Goal: Task Accomplishment & Management: Use online tool/utility

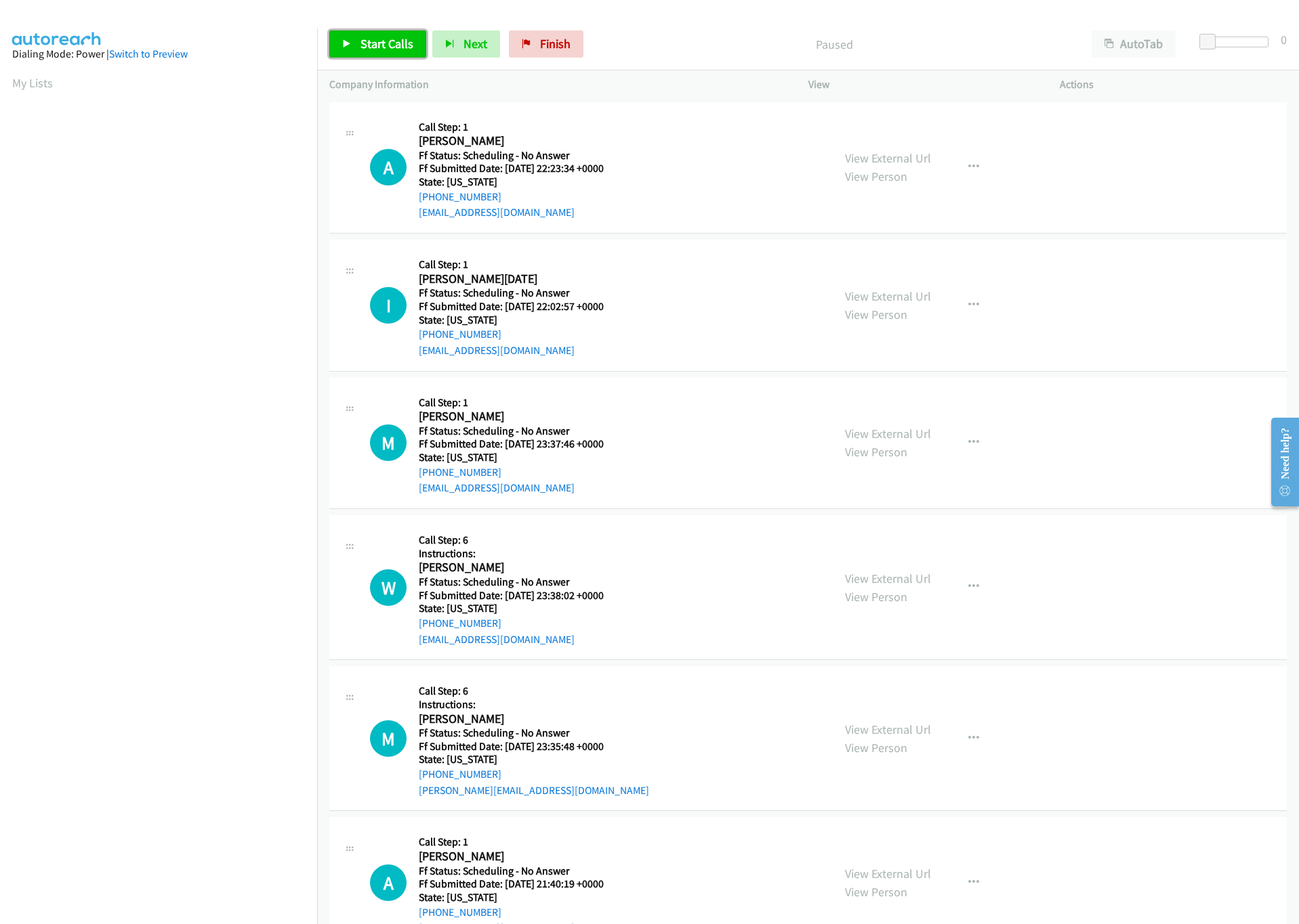
click at [376, 33] on link "Start Calls" at bounding box center [378, 44] width 97 height 27
click at [367, 51] on span "Pause" at bounding box center [376, 44] width 31 height 16
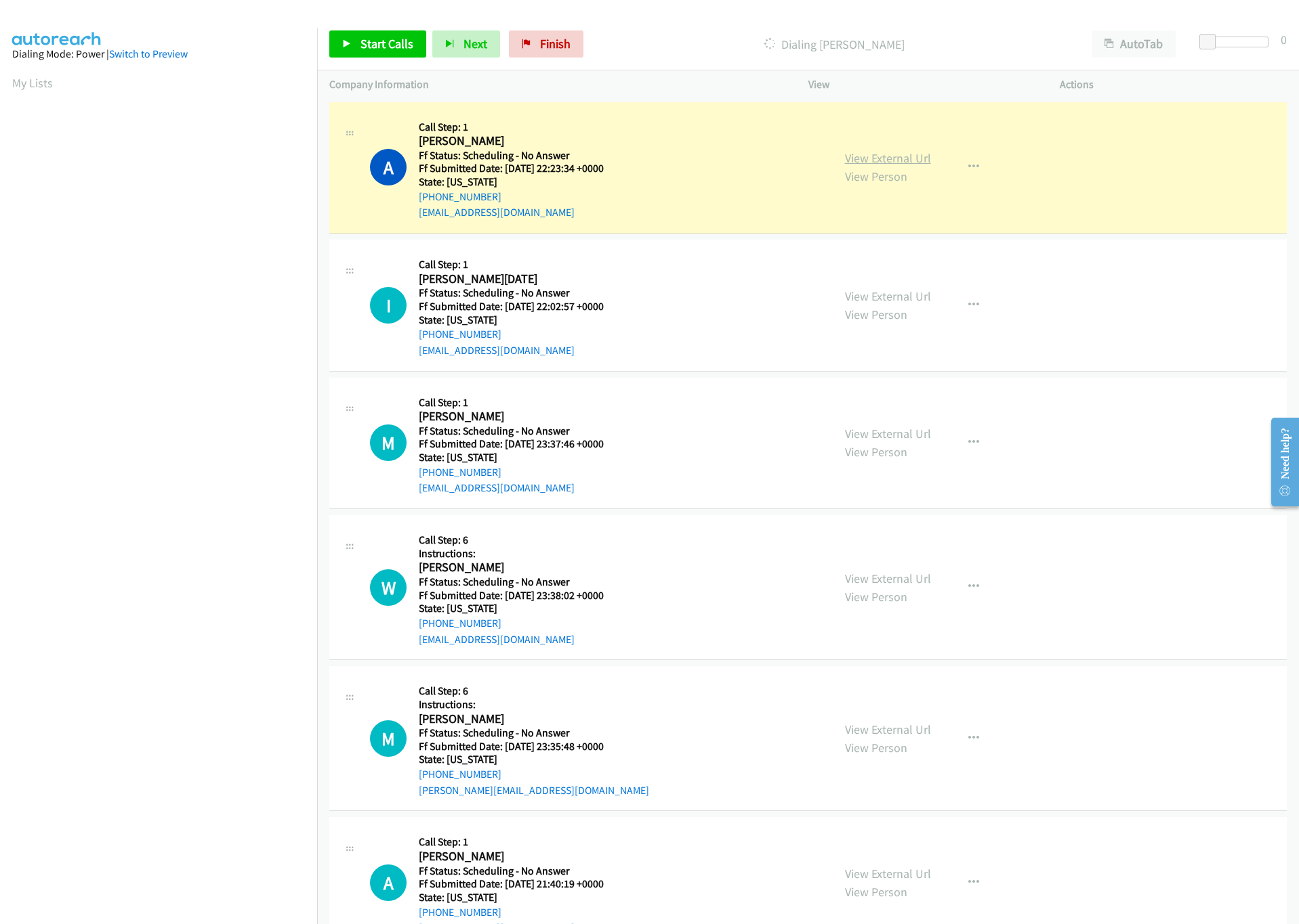
click at [871, 157] on link "View External Url" at bounding box center [888, 158] width 86 height 16
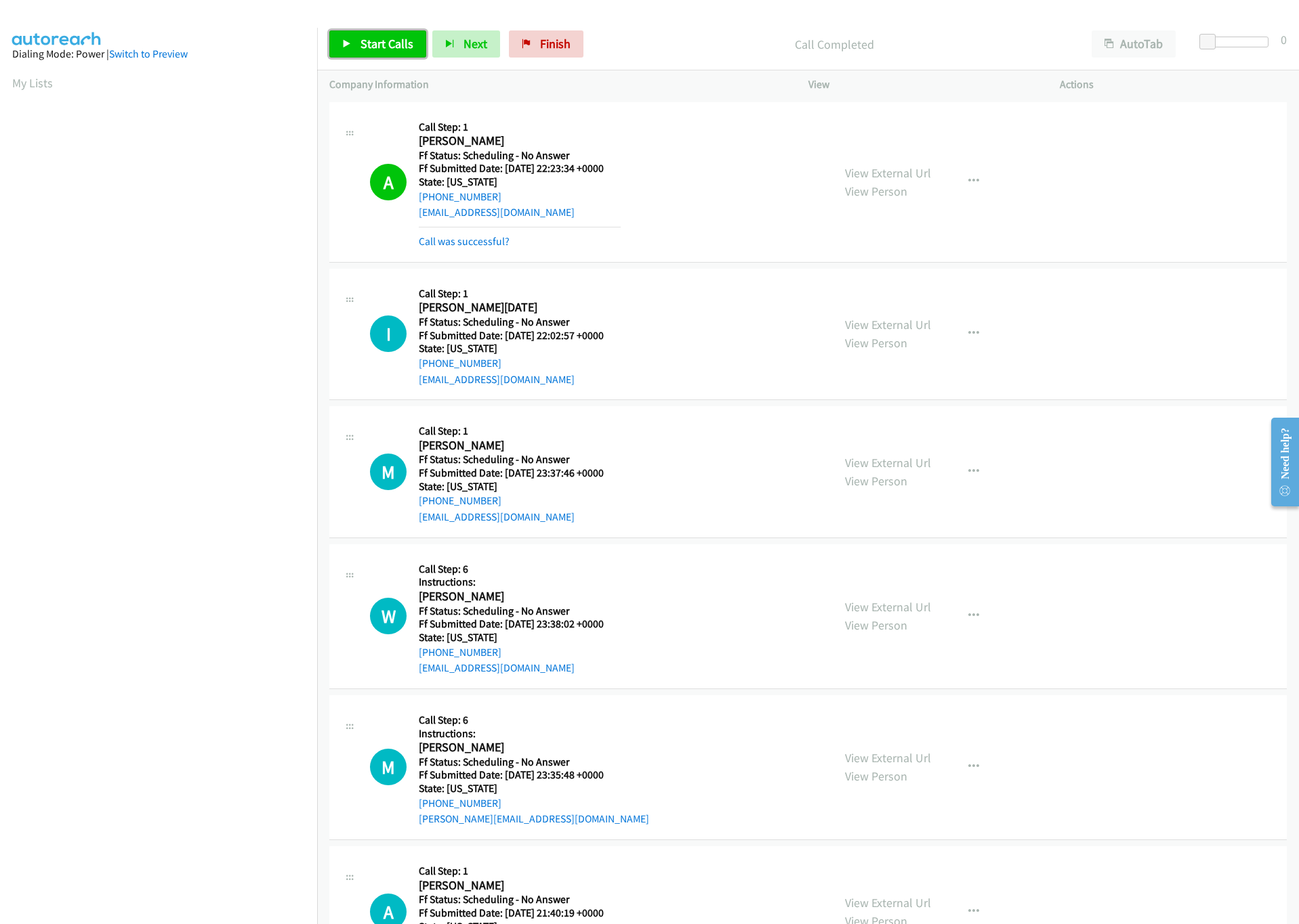
click at [385, 45] on span "Start Calls" at bounding box center [387, 44] width 53 height 16
click at [1215, 41] on span at bounding box center [1207, 42] width 16 height 16
click at [1219, 41] on div at bounding box center [1237, 42] width 63 height 11
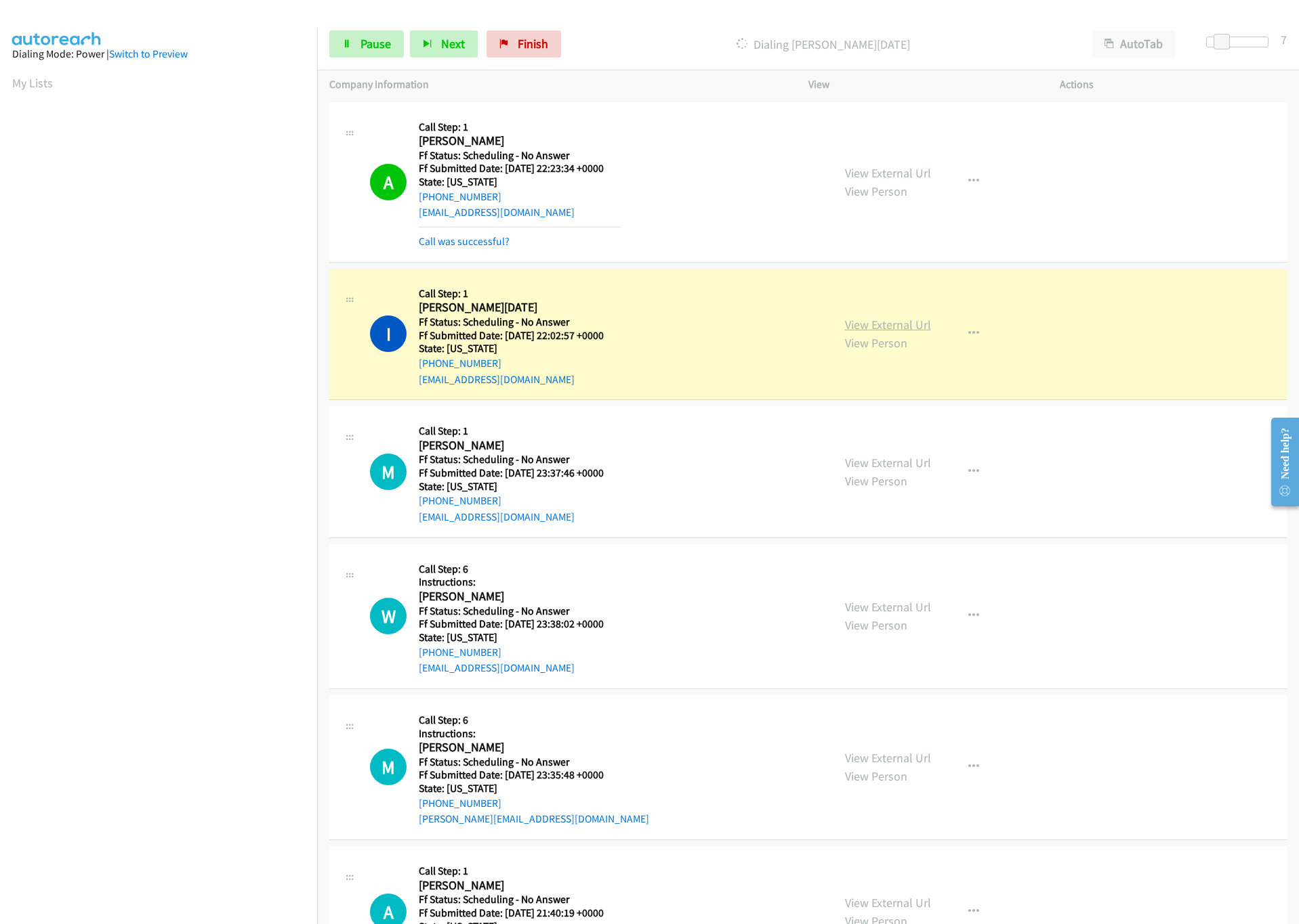
click at [887, 332] on link "View External Url" at bounding box center [888, 325] width 86 height 16
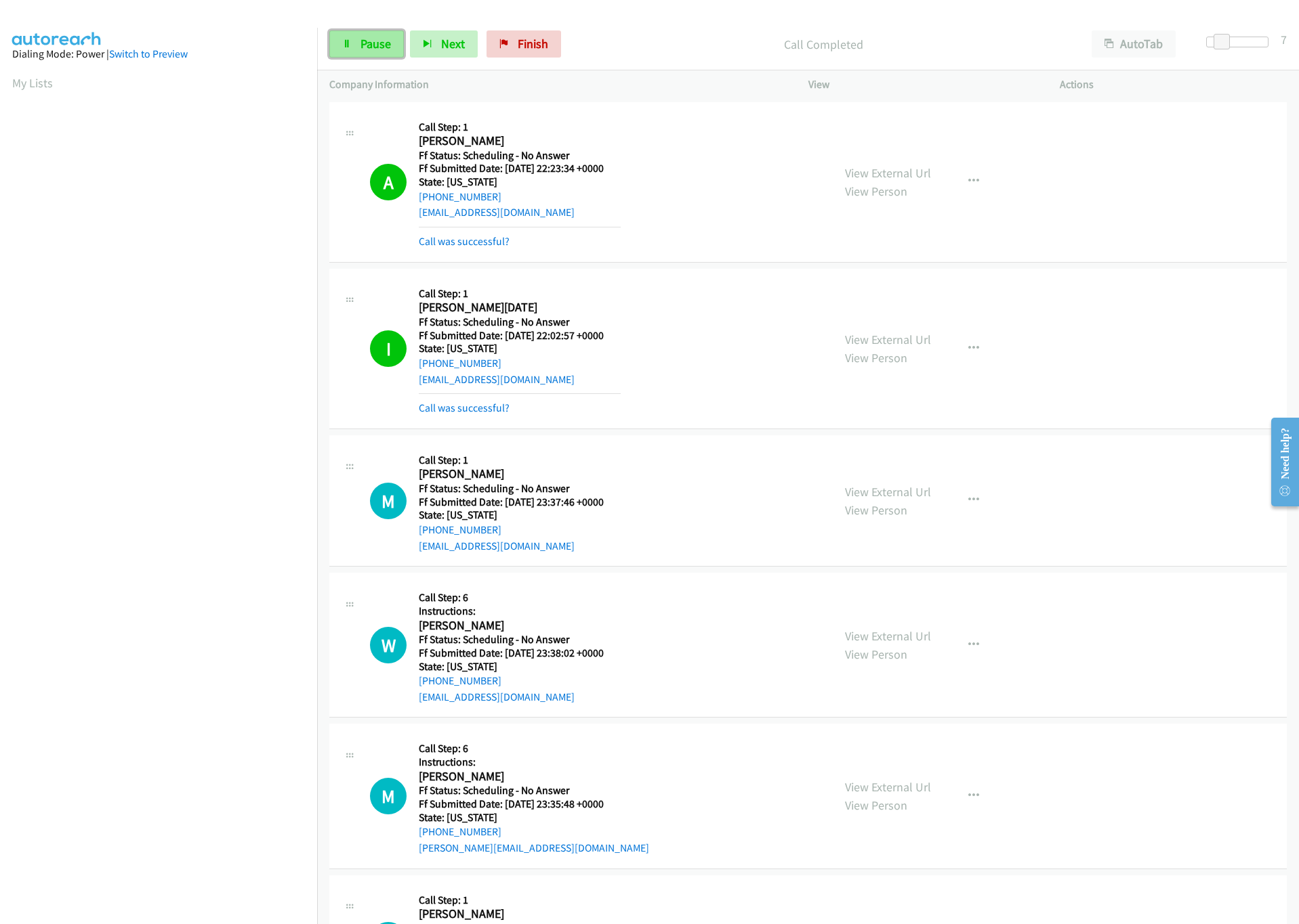
click at [365, 47] on span "Pause" at bounding box center [376, 44] width 31 height 16
click at [387, 44] on span "Start Calls" at bounding box center [387, 44] width 53 height 16
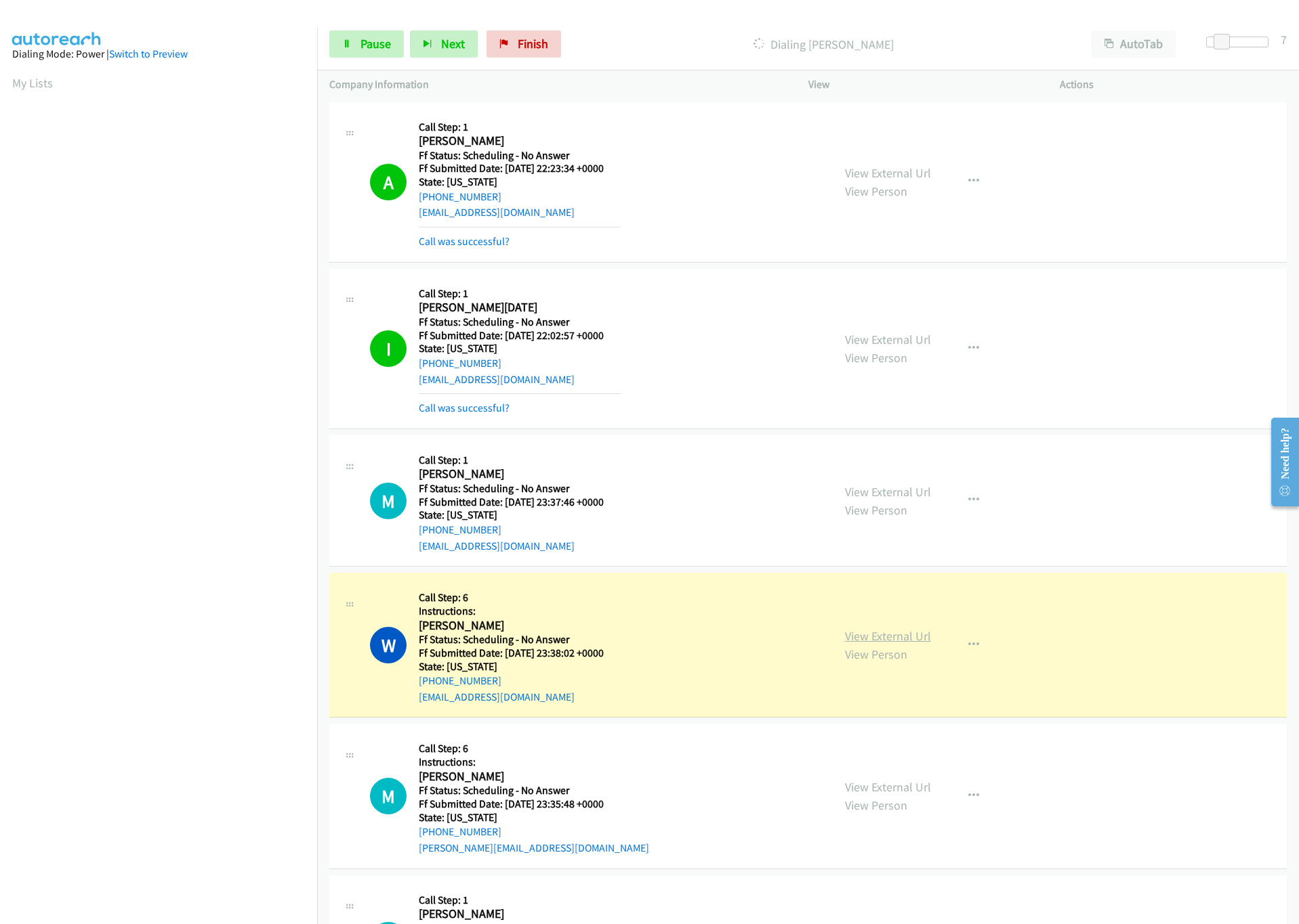
click at [883, 634] on link "View External Url" at bounding box center [888, 636] width 86 height 16
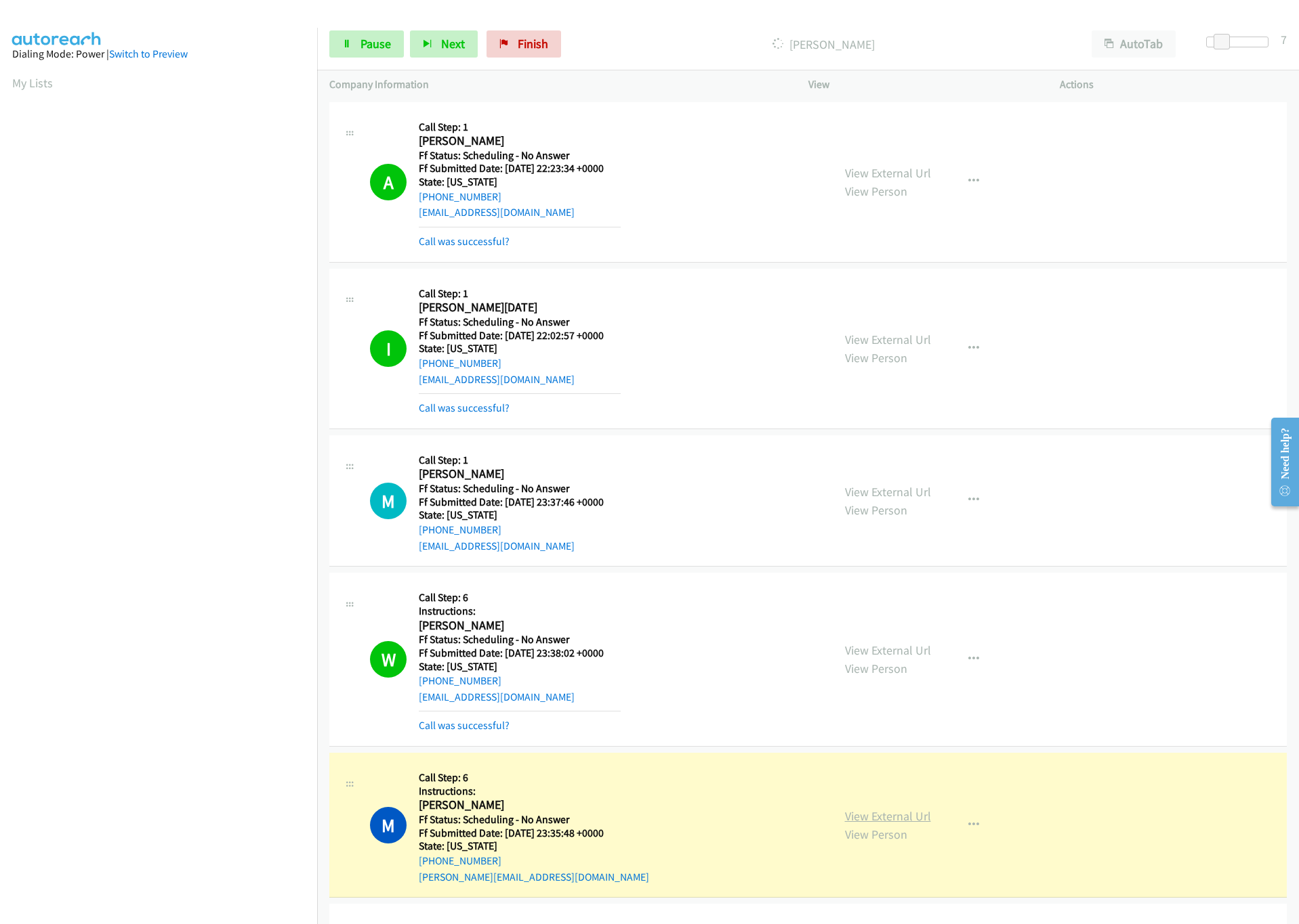
click at [869, 817] on link "View External Url" at bounding box center [888, 816] width 86 height 16
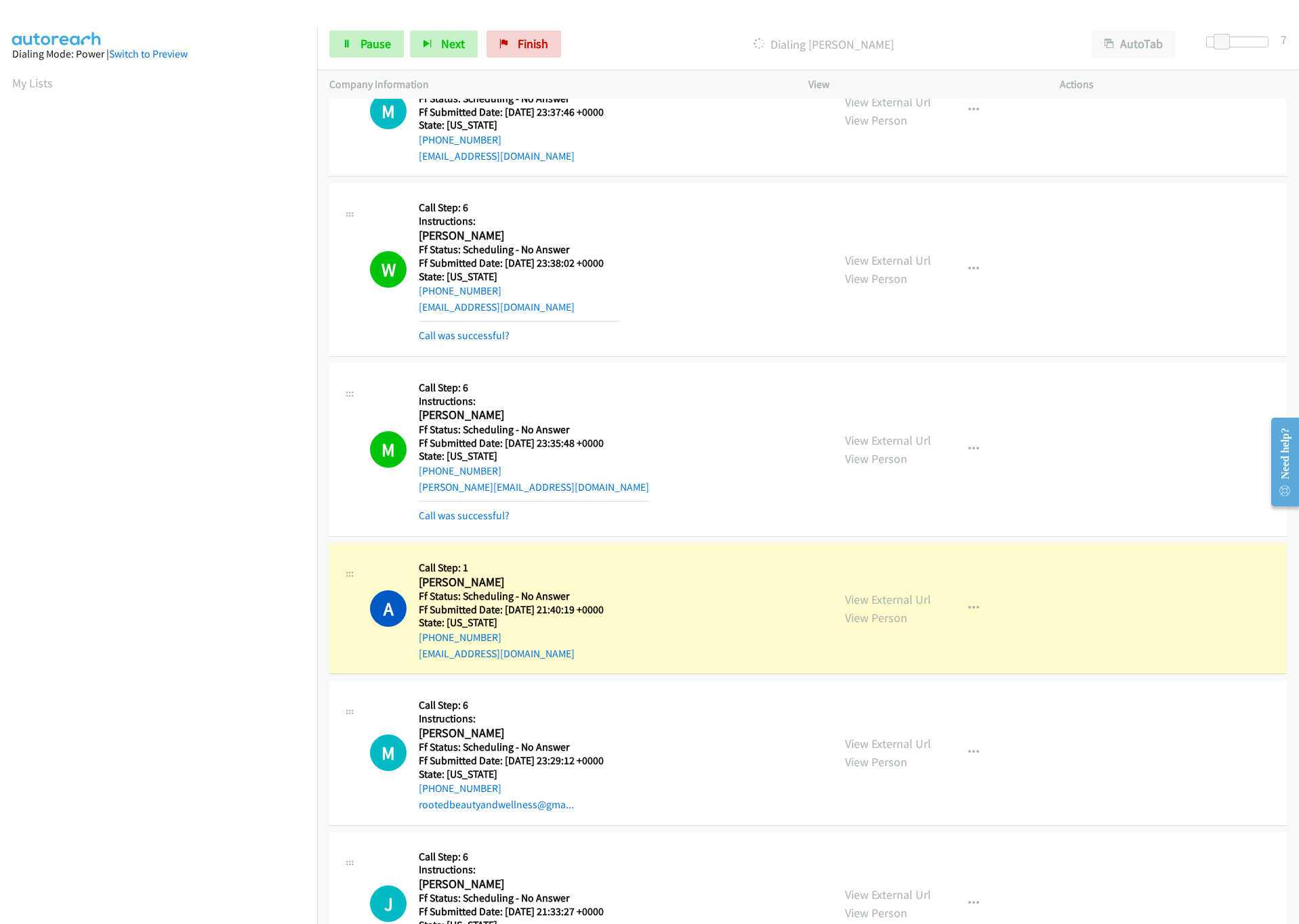
scroll to position [508, 0]
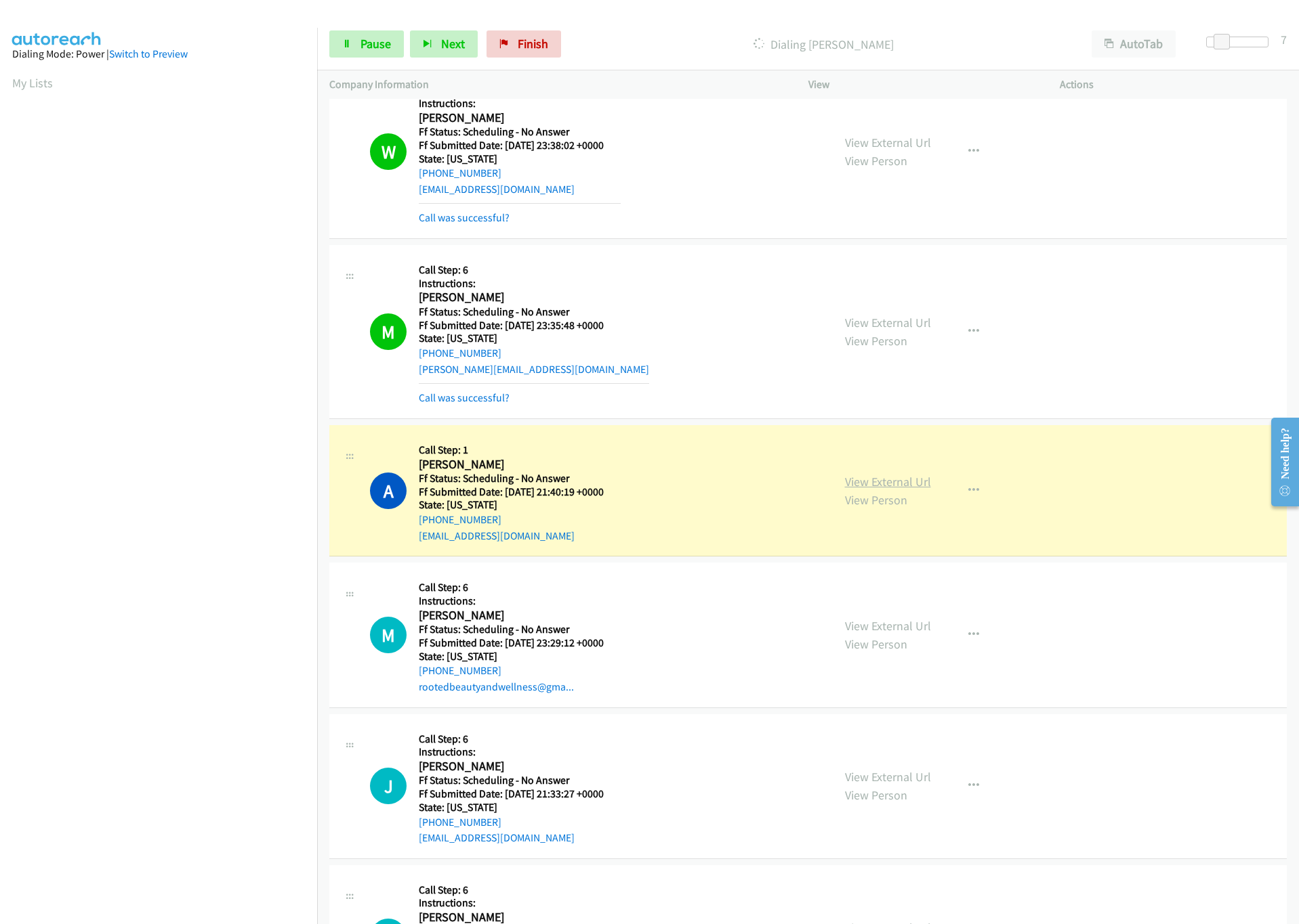
click at [885, 486] on link "View External Url" at bounding box center [888, 482] width 86 height 16
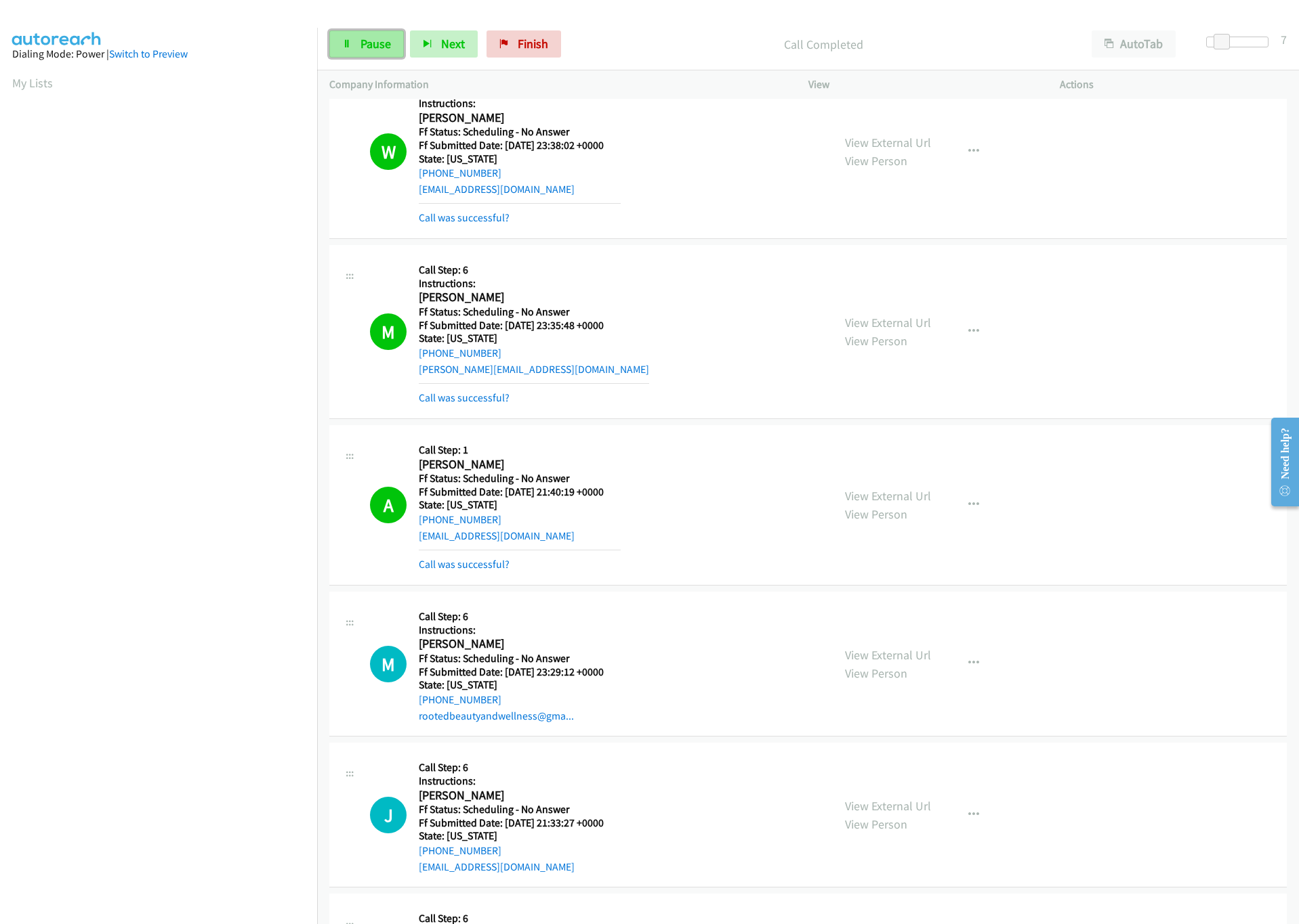
click at [361, 37] on span "Pause" at bounding box center [376, 44] width 31 height 16
click at [395, 39] on span "Start Calls" at bounding box center [387, 44] width 53 height 16
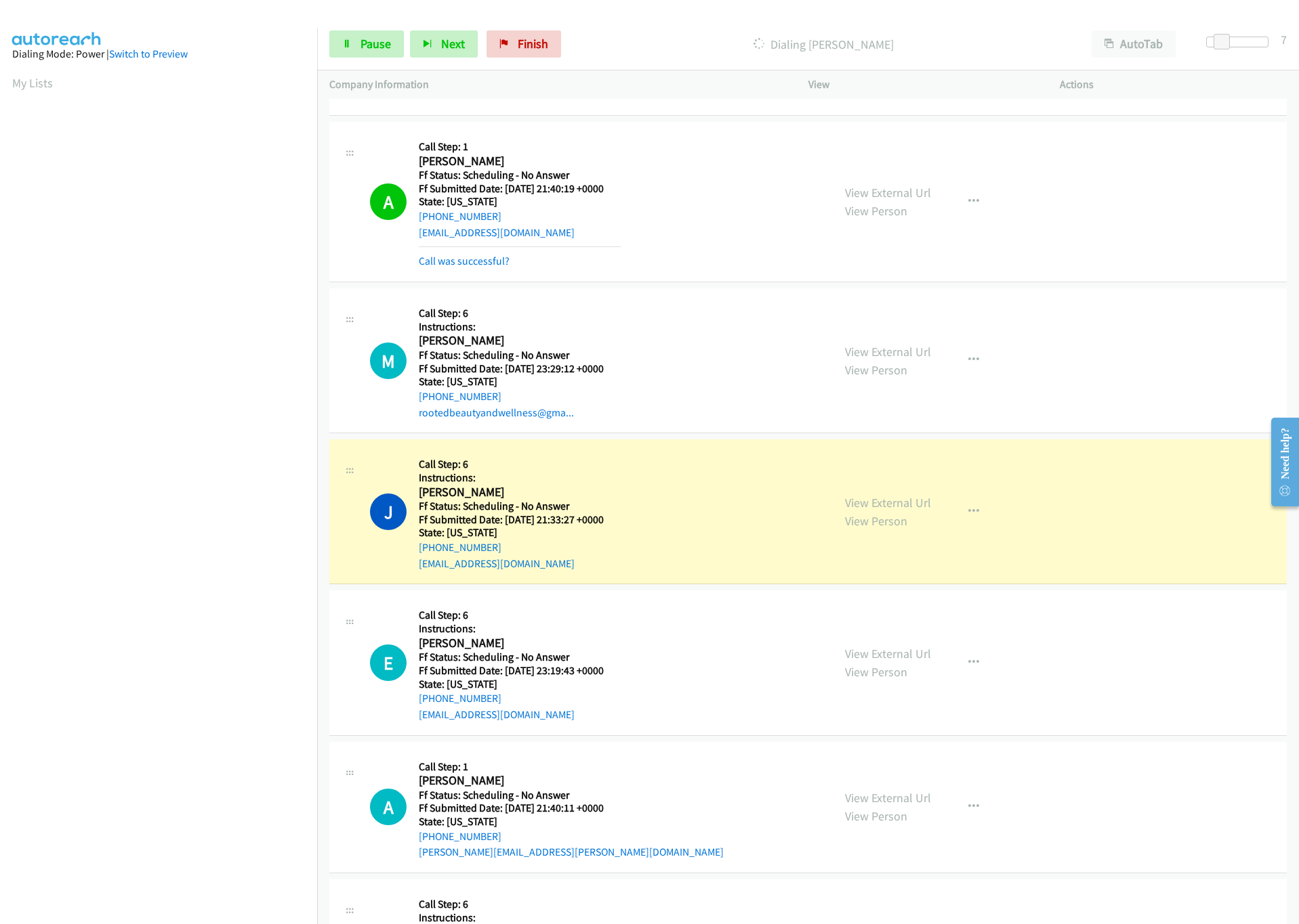
scroll to position [812, 0]
click at [904, 501] on link "View External Url" at bounding box center [888, 502] width 86 height 16
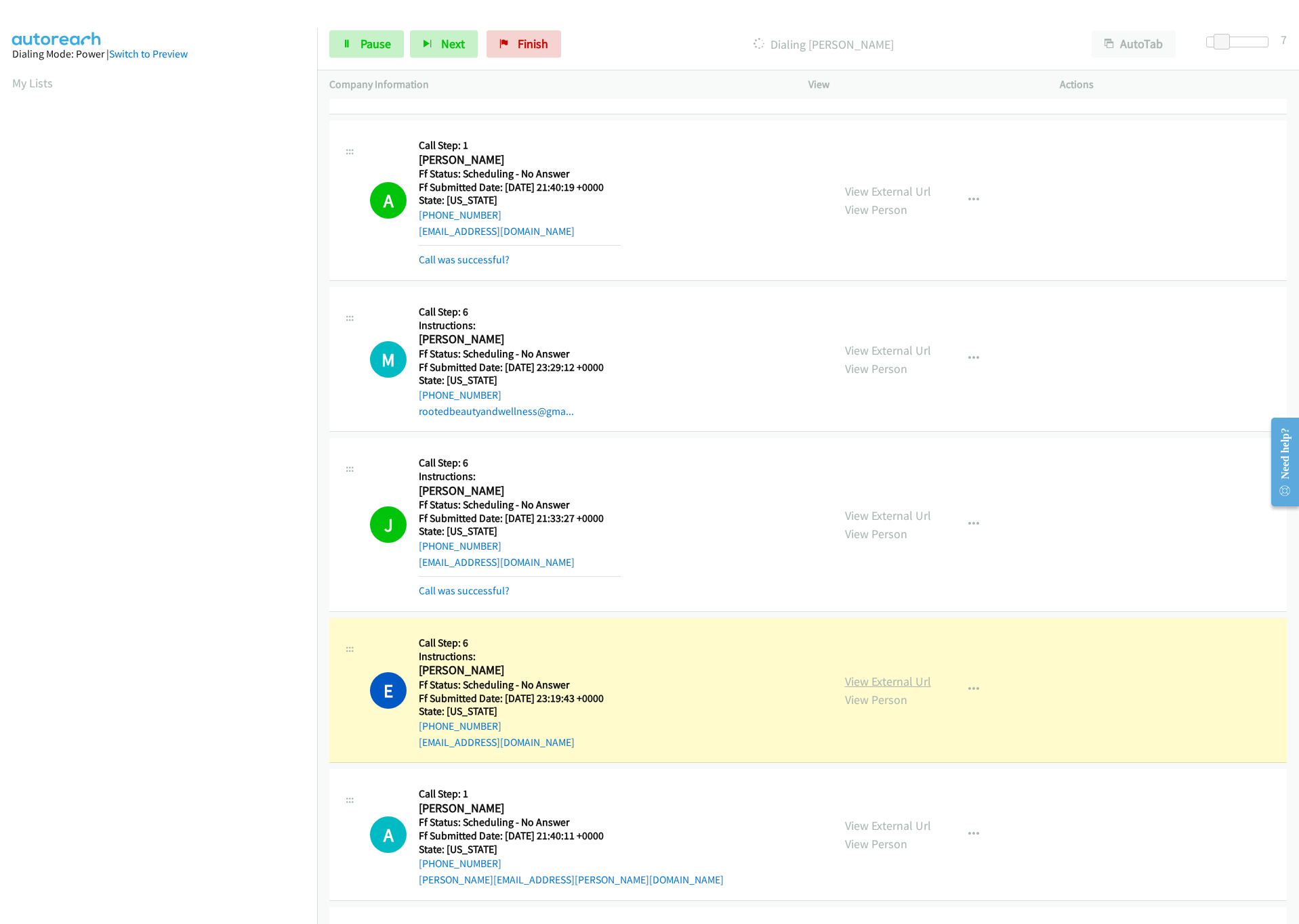
click at [877, 687] on link "View External Url" at bounding box center [888, 682] width 86 height 16
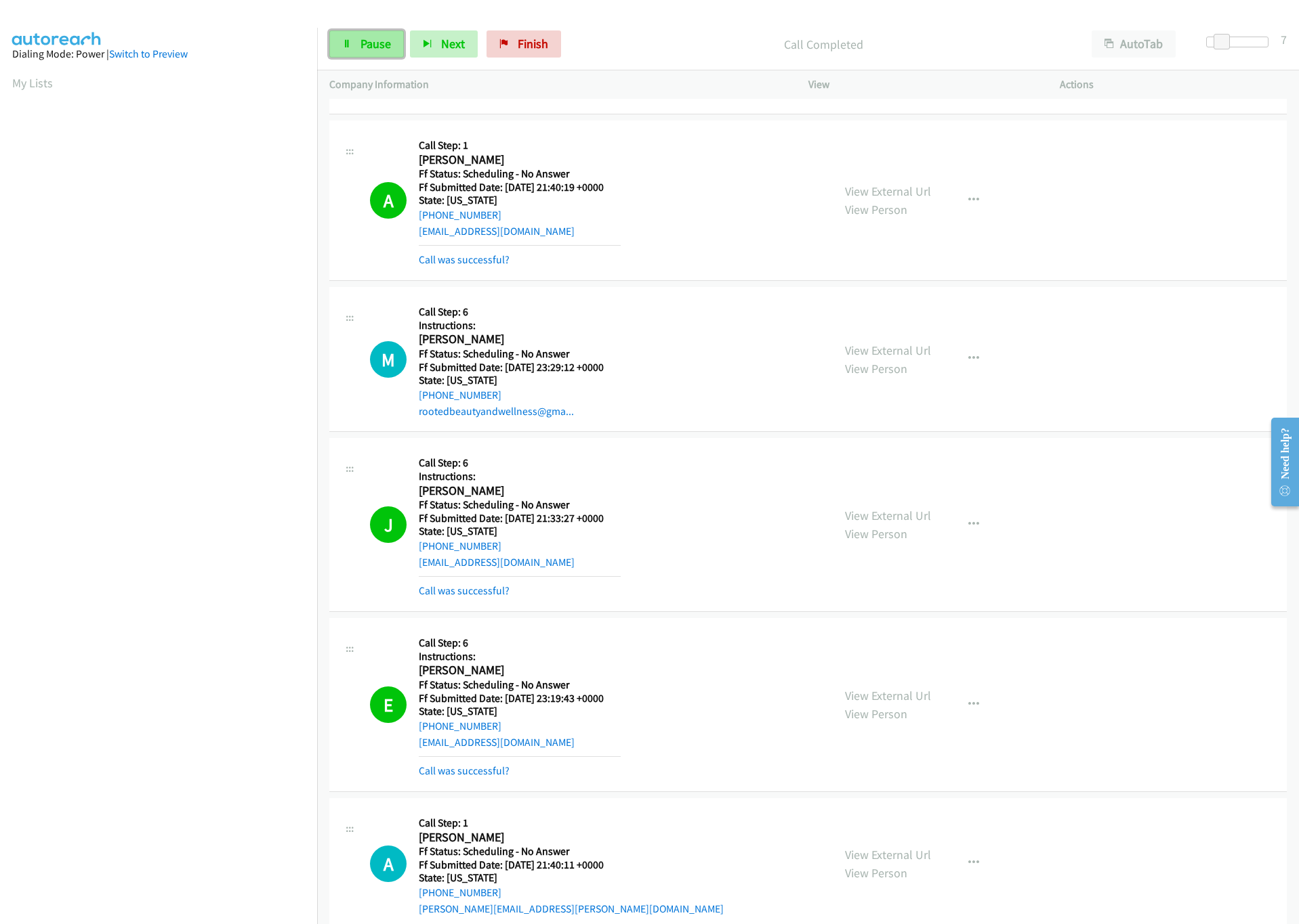
click at [385, 49] on span "Pause" at bounding box center [376, 44] width 31 height 16
click at [376, 46] on span "Start Calls" at bounding box center [387, 44] width 53 height 16
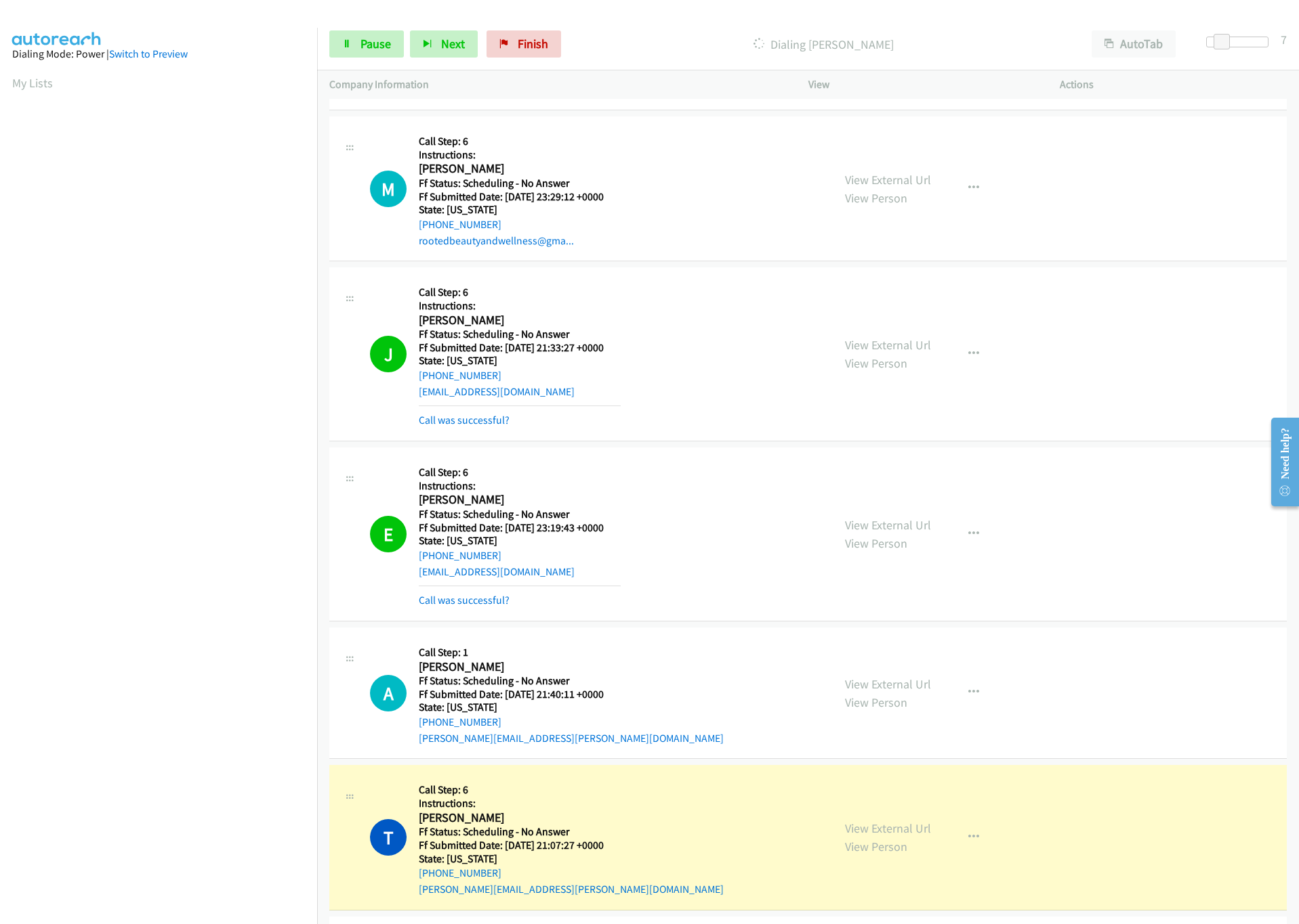
scroll to position [1219, 0]
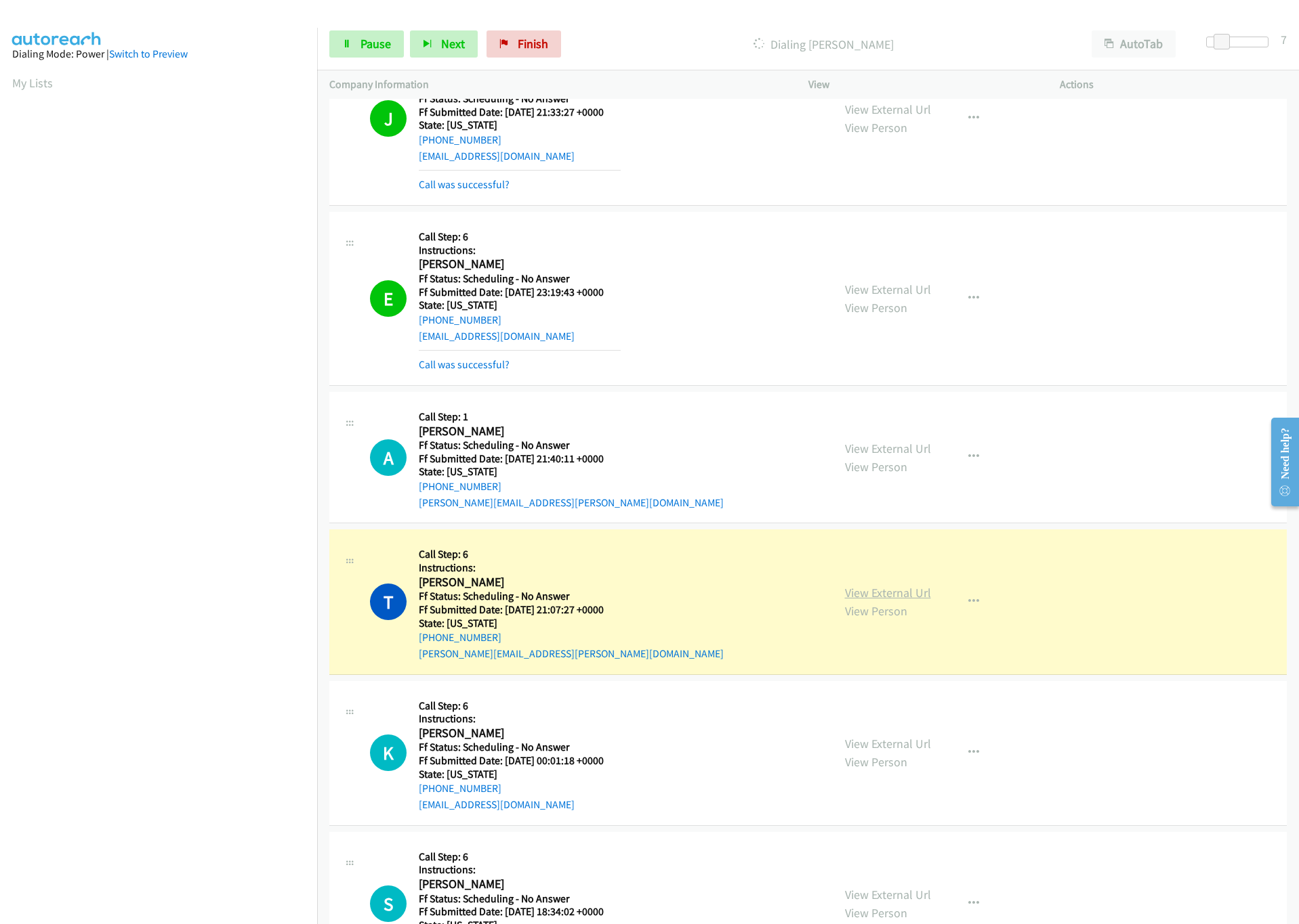
click at [878, 595] on link "View External Url" at bounding box center [888, 593] width 86 height 16
drag, startPoint x: 344, startPoint y: 47, endPoint x: 57, endPoint y: 75, distance: 288.4
click at [344, 46] on icon at bounding box center [347, 45] width 10 height 10
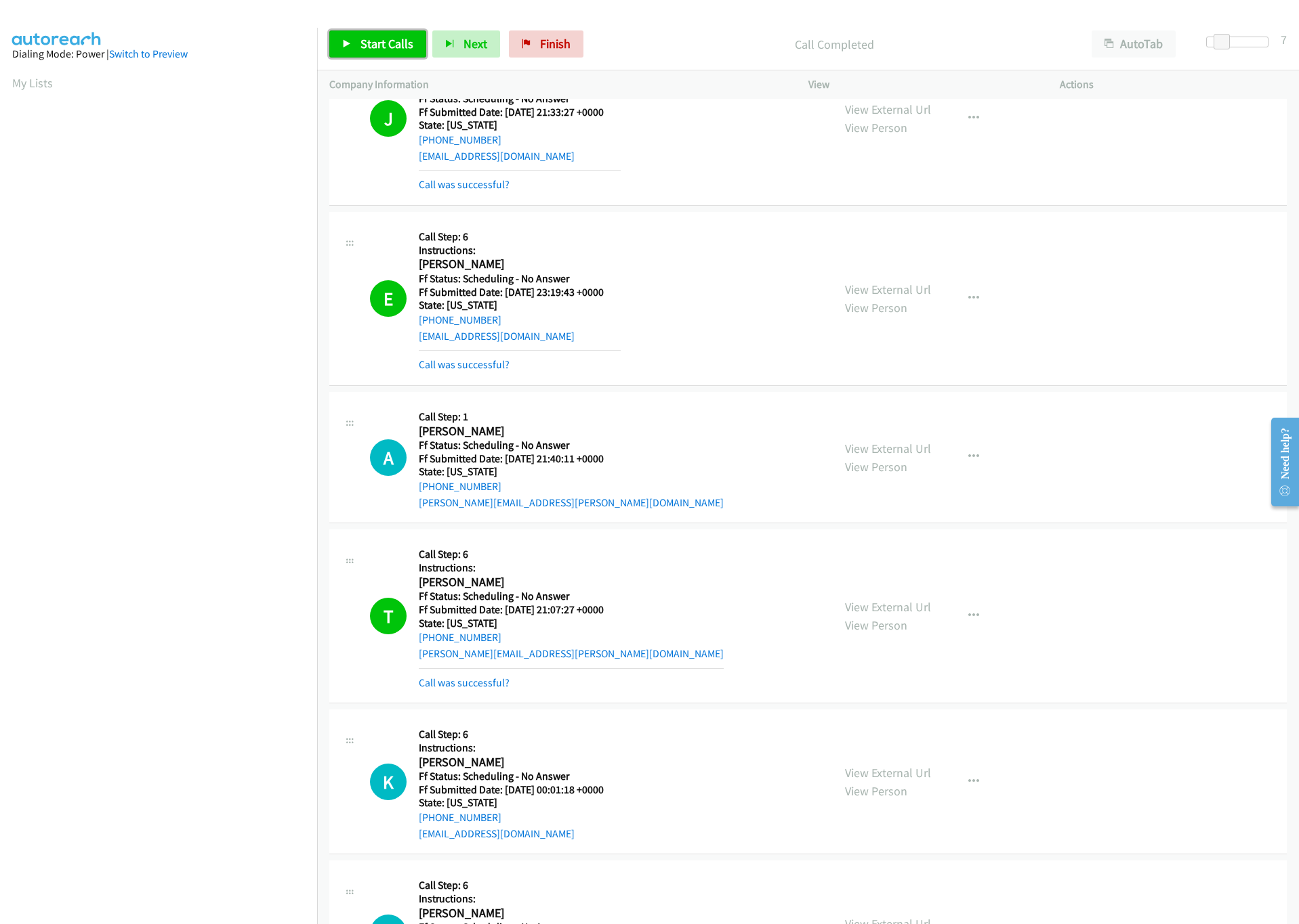
click at [381, 47] on span "Start Calls" at bounding box center [387, 44] width 53 height 16
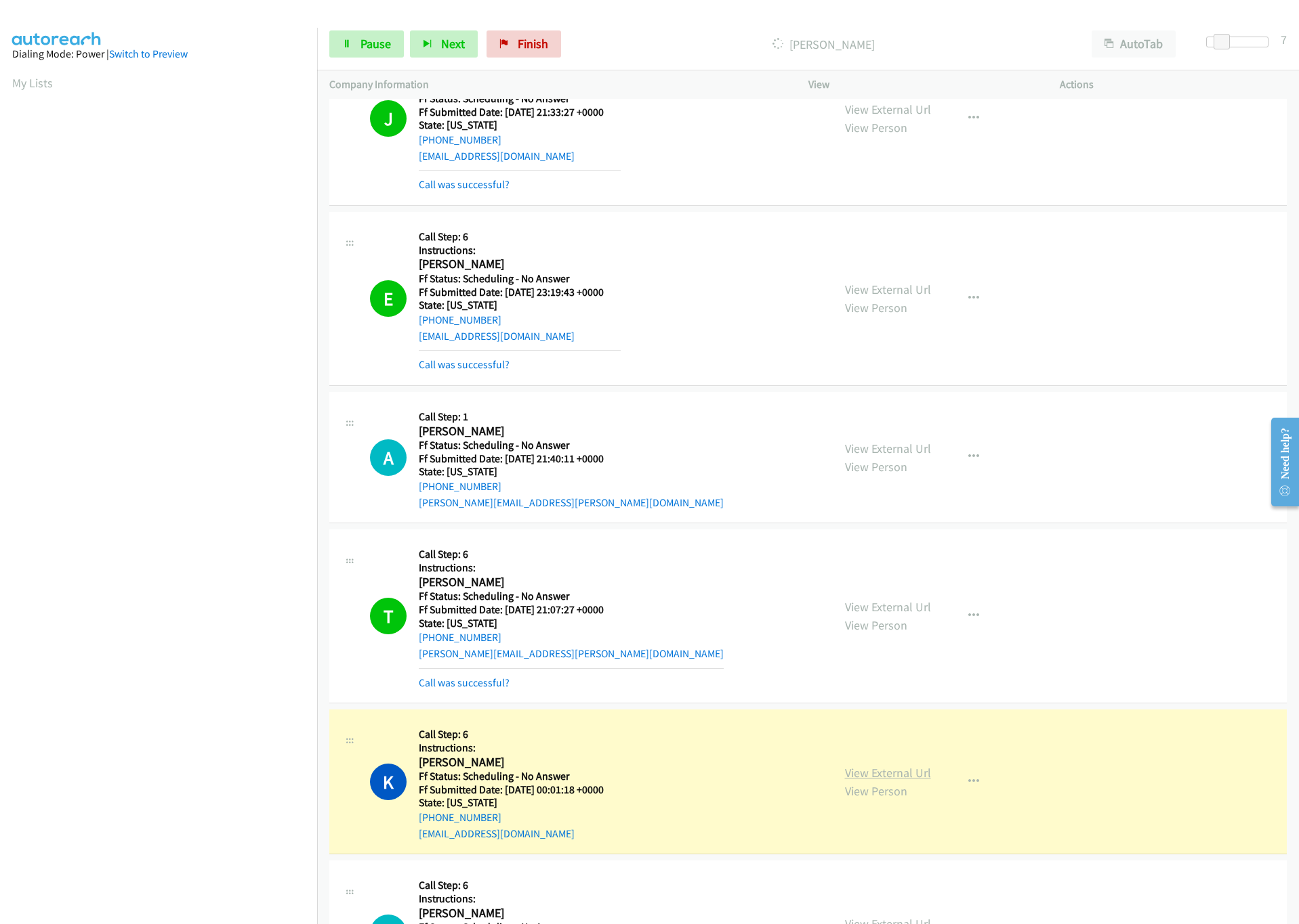
click at [871, 773] on link "View External Url" at bounding box center [888, 774] width 86 height 16
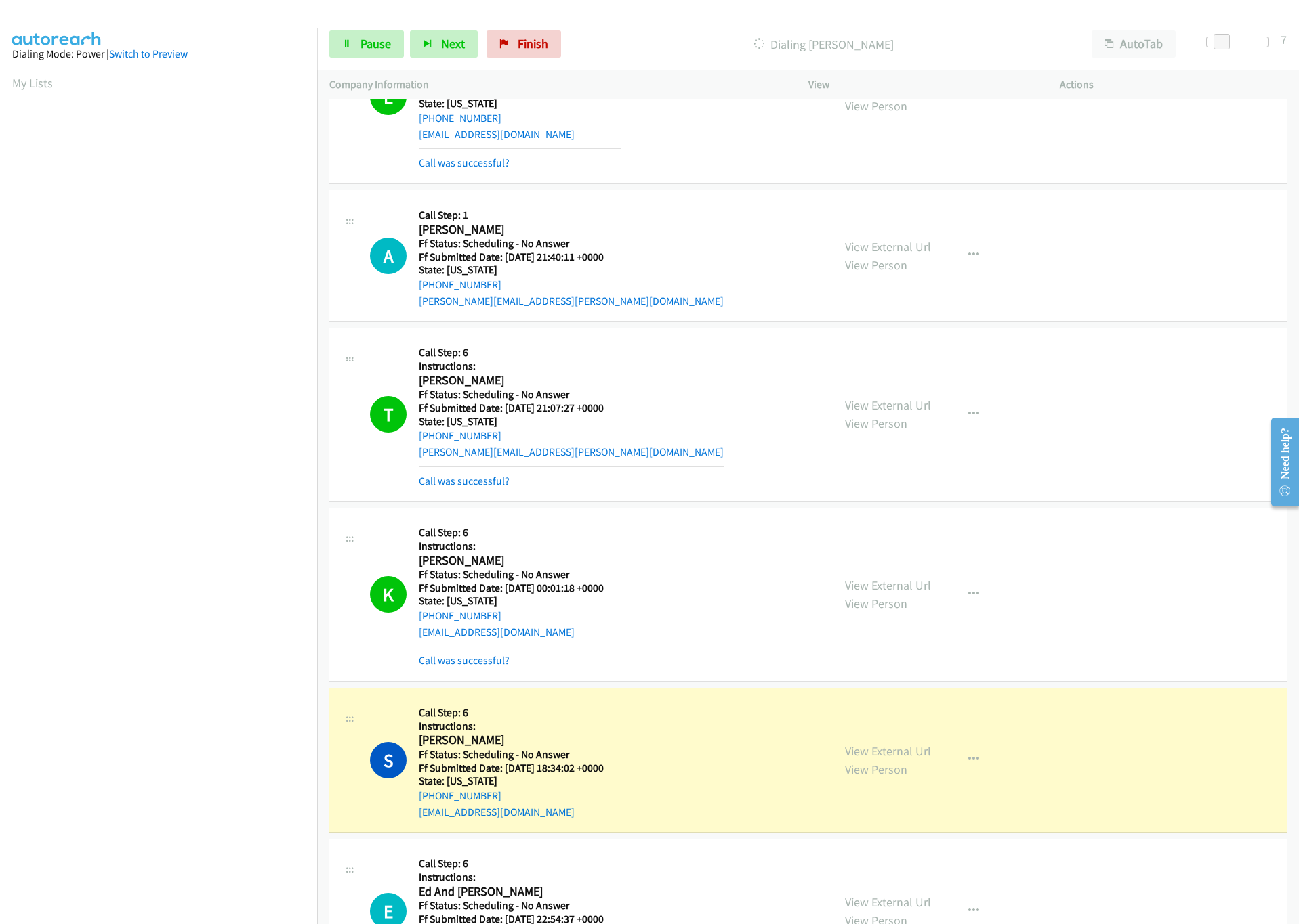
scroll to position [1422, 0]
click at [883, 758] on link "View External Url" at bounding box center [888, 750] width 86 height 16
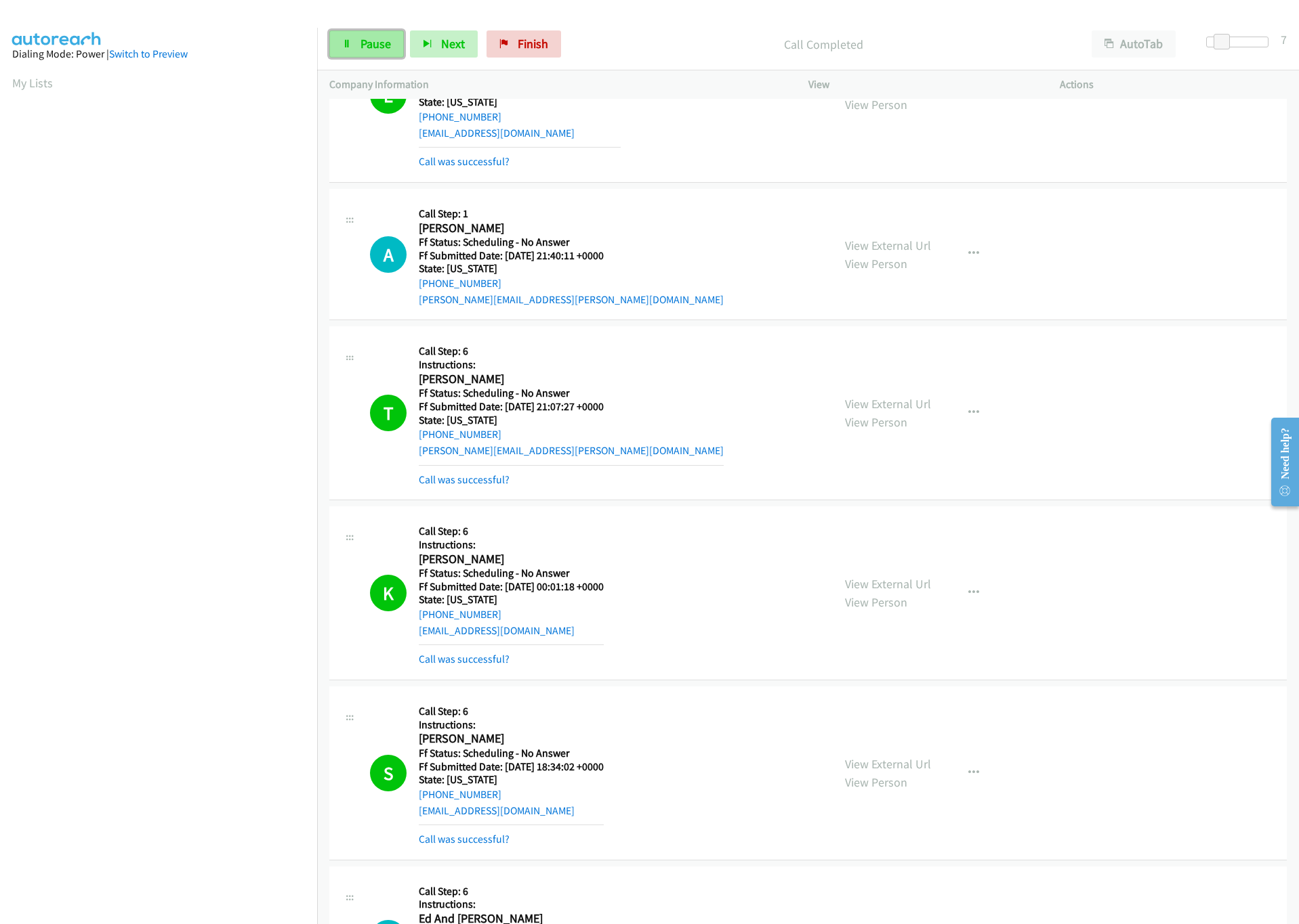
click at [385, 51] on span "Pause" at bounding box center [376, 44] width 31 height 16
drag, startPoint x: 376, startPoint y: 39, endPoint x: 376, endPoint y: 50, distance: 11.0
click at [376, 39] on span "Start Calls" at bounding box center [387, 44] width 53 height 16
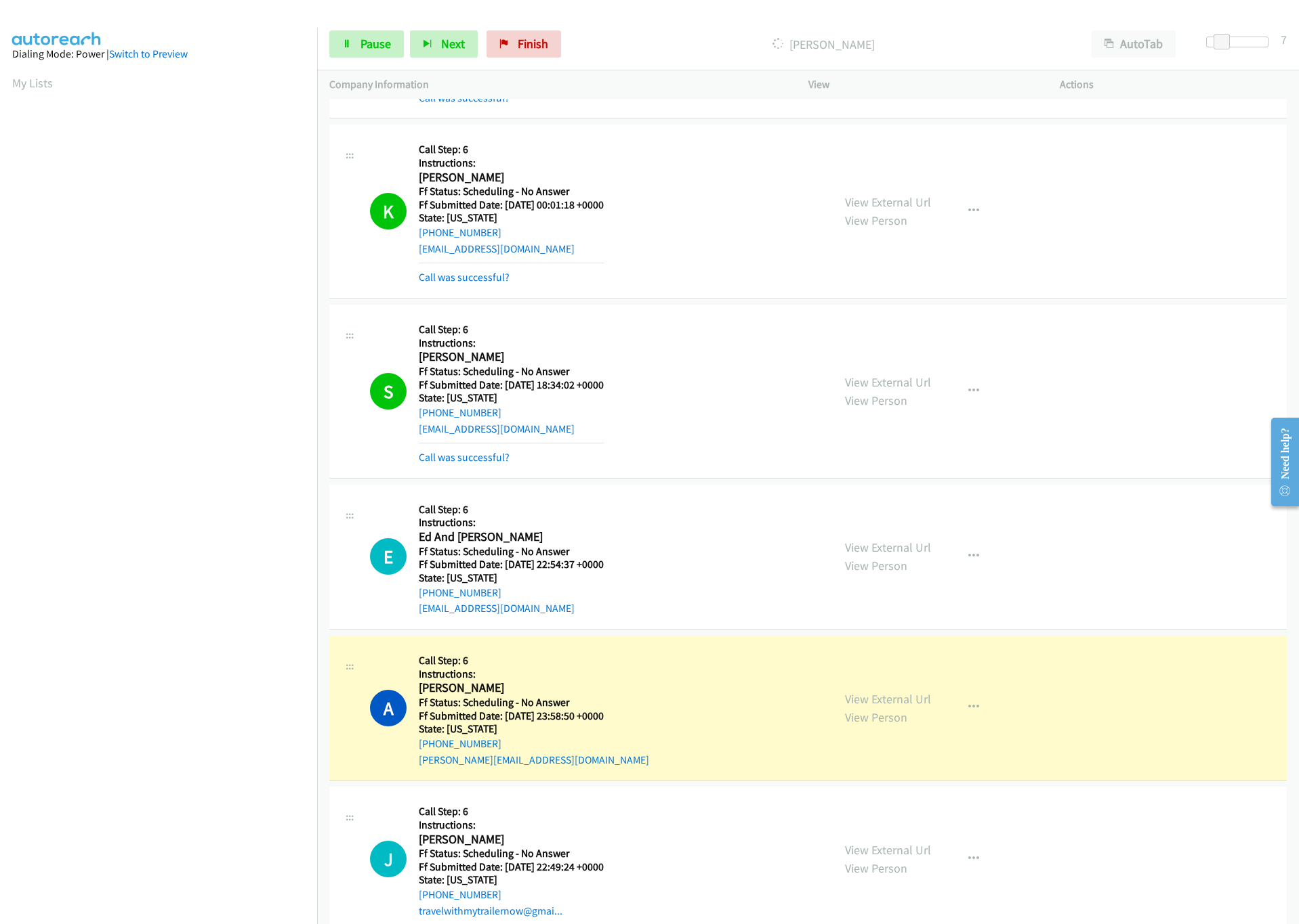
scroll to position [1828, 0]
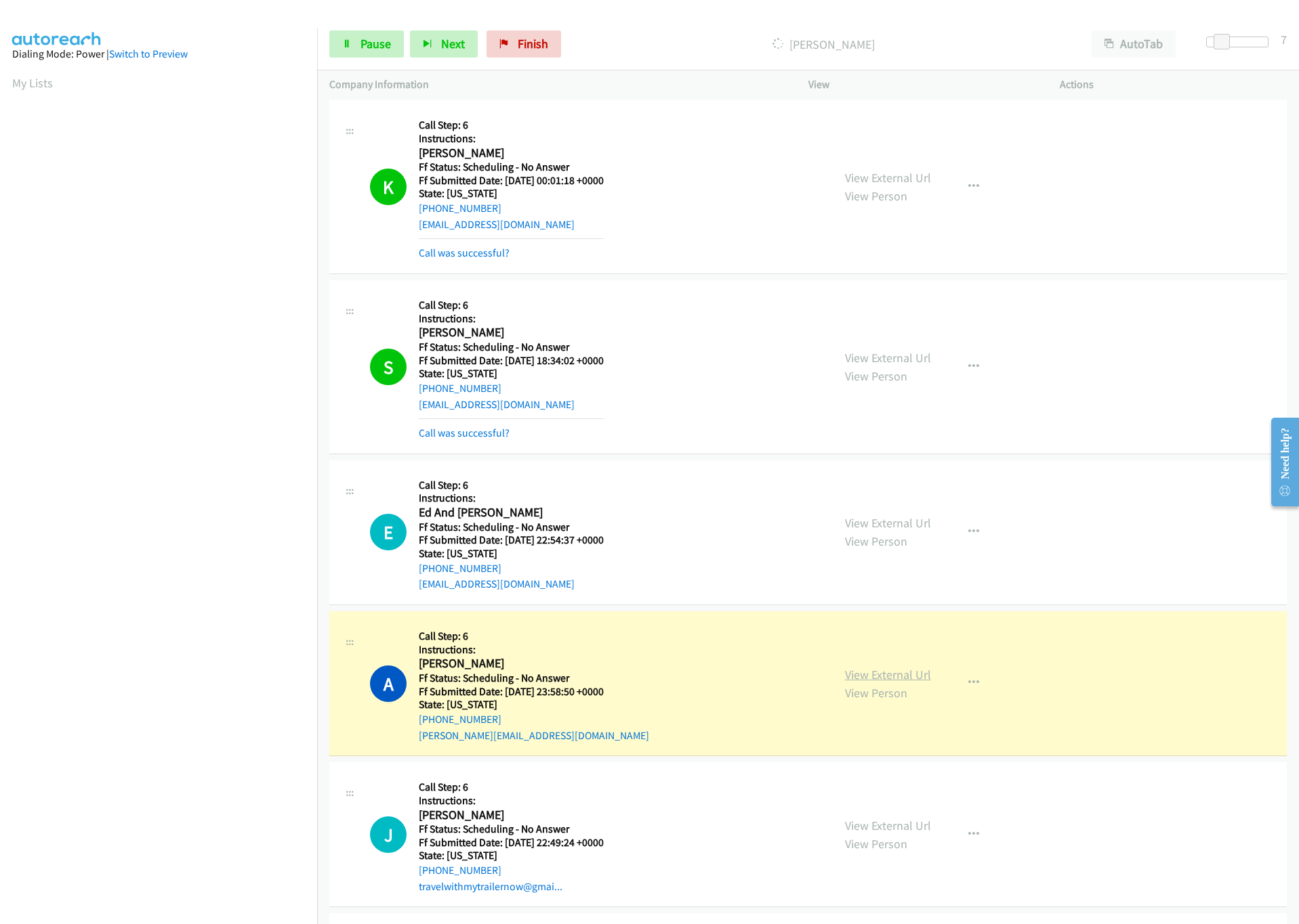
click at [872, 683] on link "View External Url" at bounding box center [888, 675] width 86 height 16
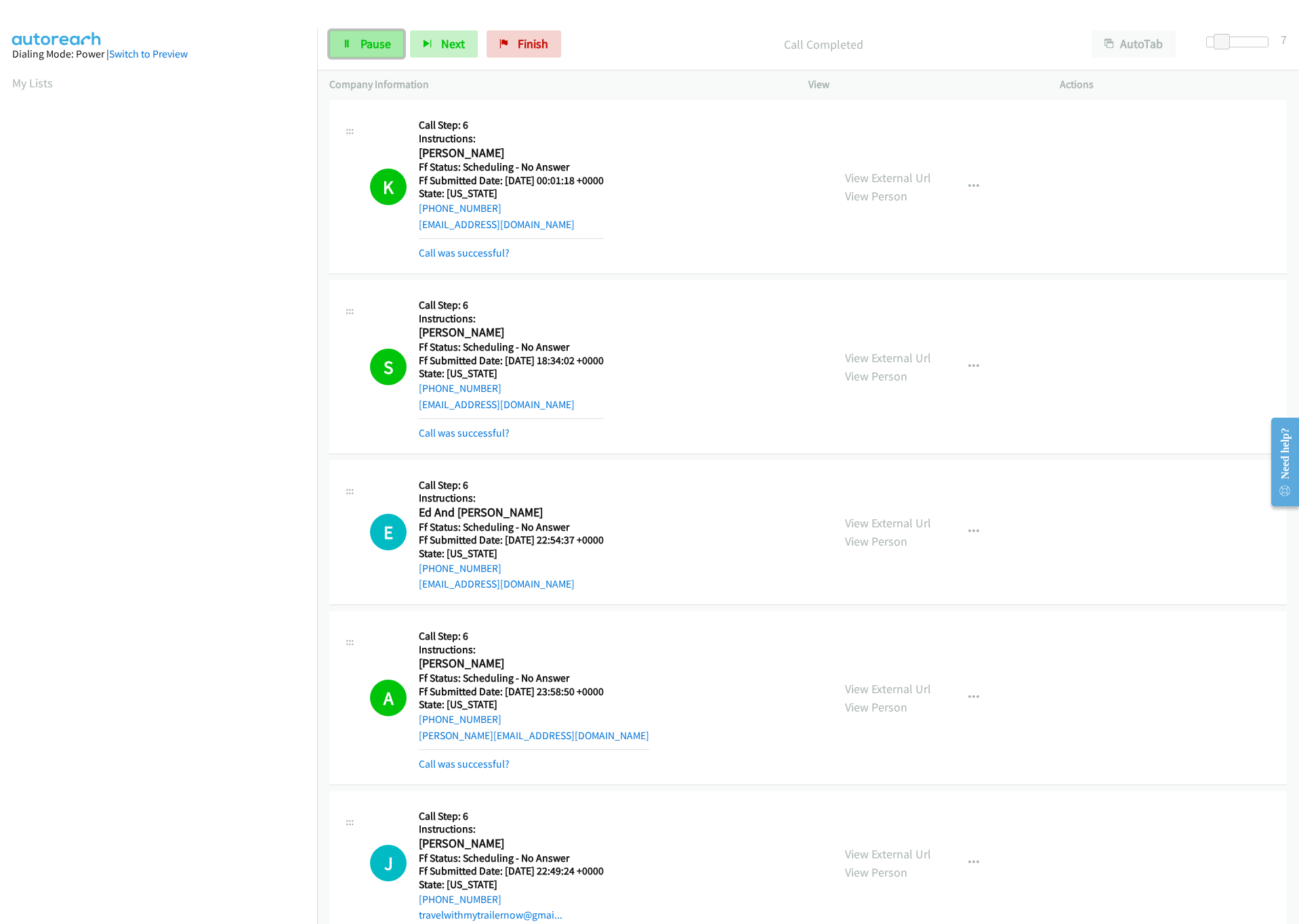
click at [375, 54] on link "Pause" at bounding box center [367, 44] width 75 height 27
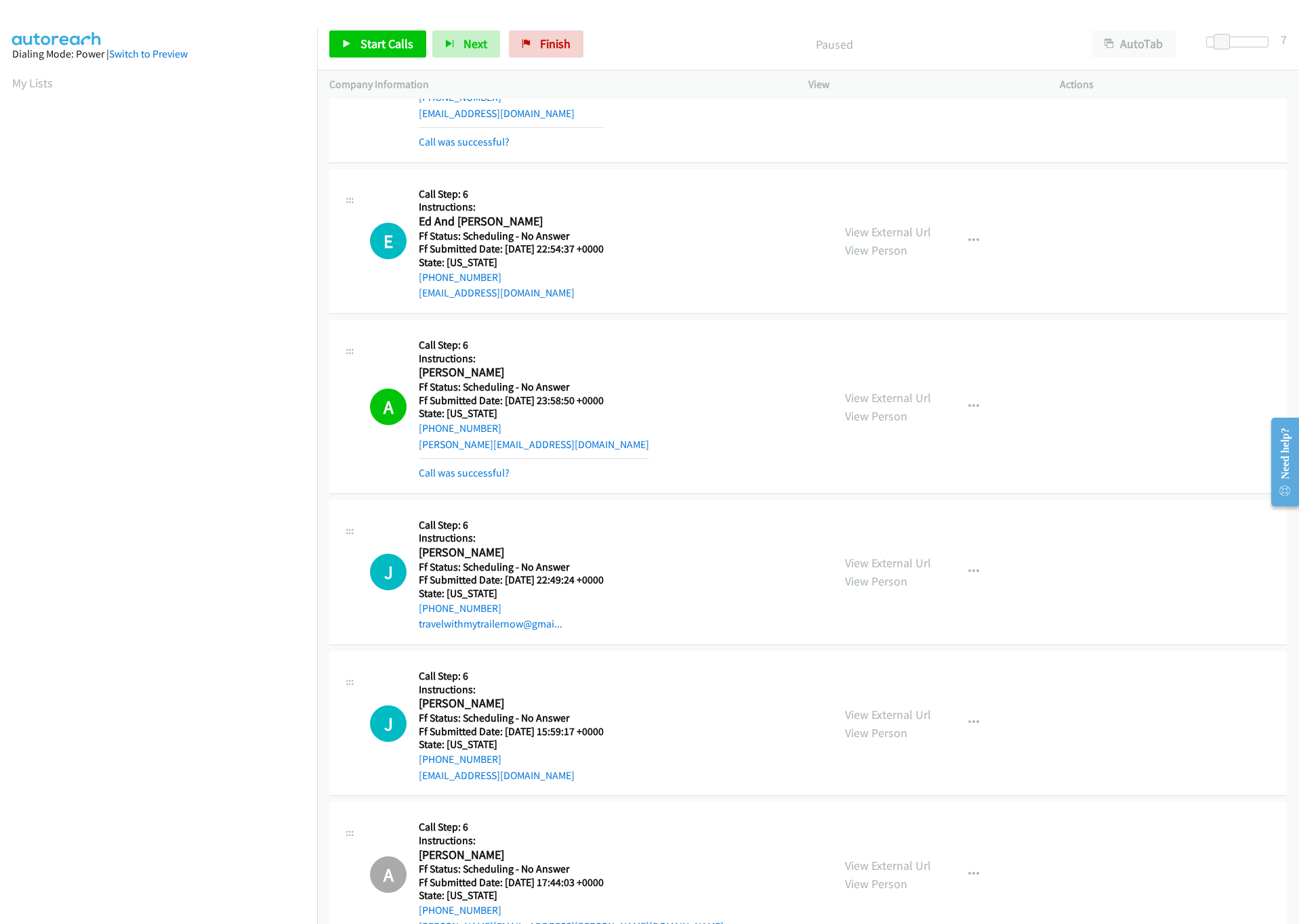
scroll to position [2133, 0]
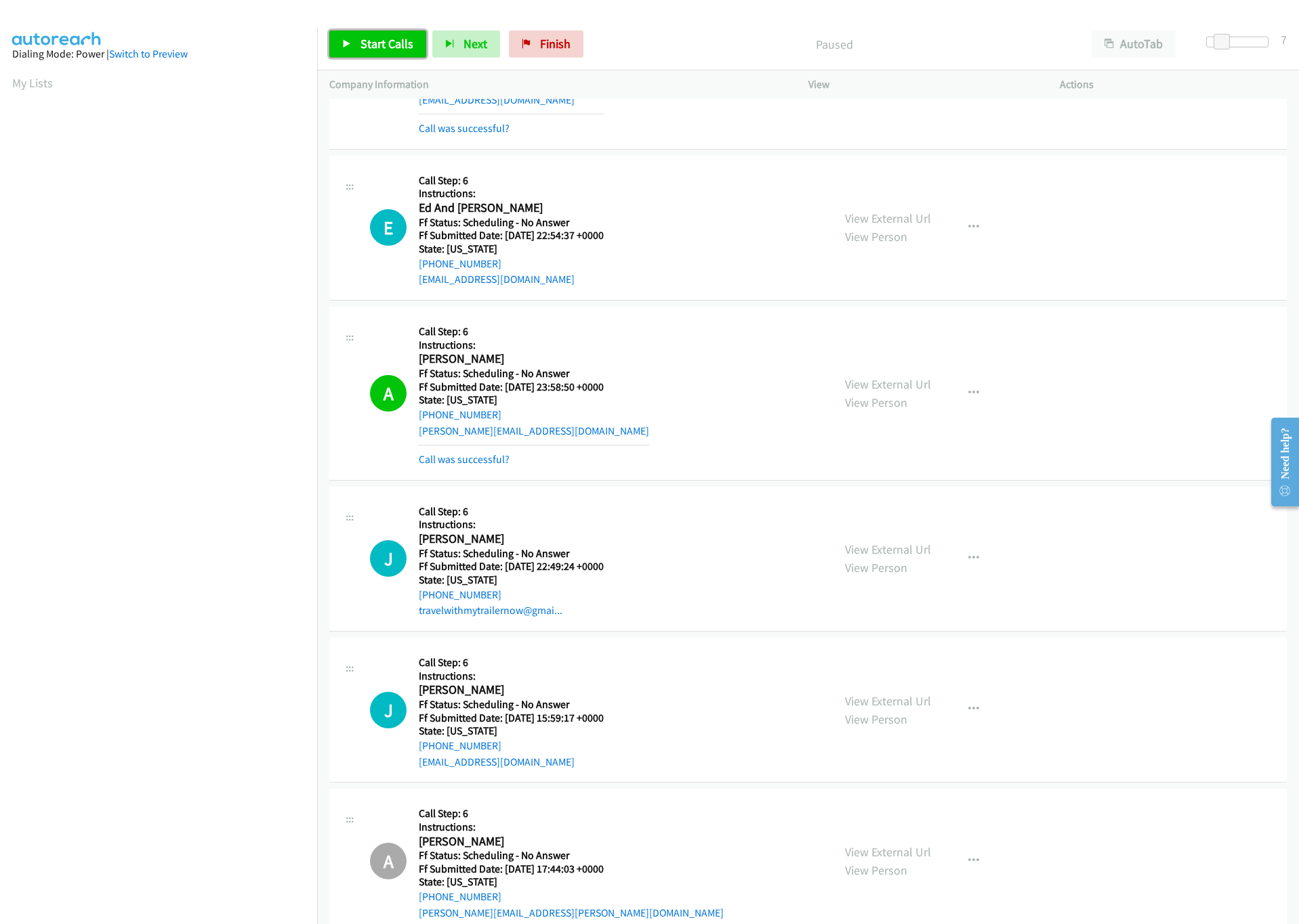
click at [401, 47] on span "Start Calls" at bounding box center [387, 44] width 53 height 16
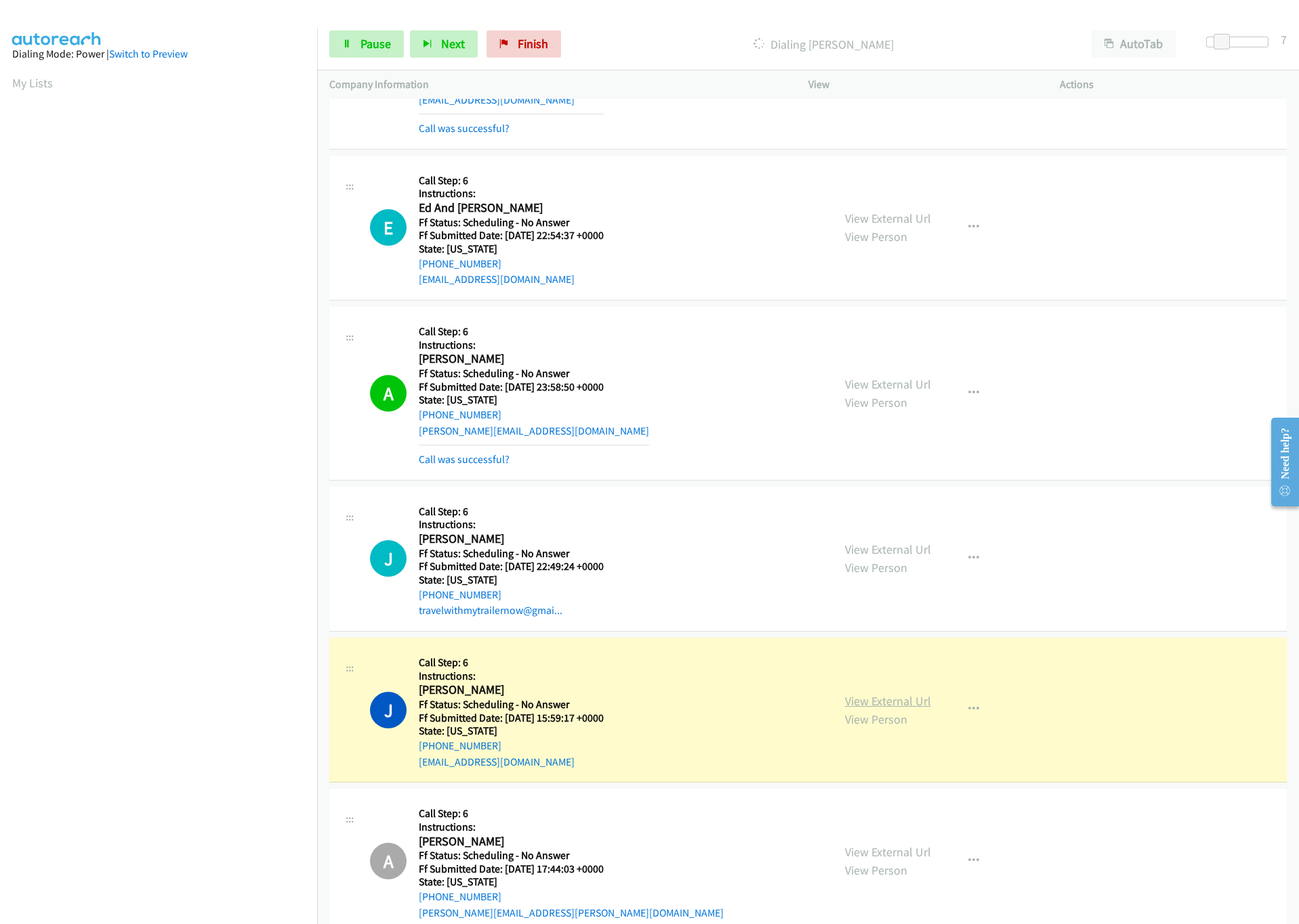
click at [848, 709] on link "View External Url" at bounding box center [888, 701] width 86 height 16
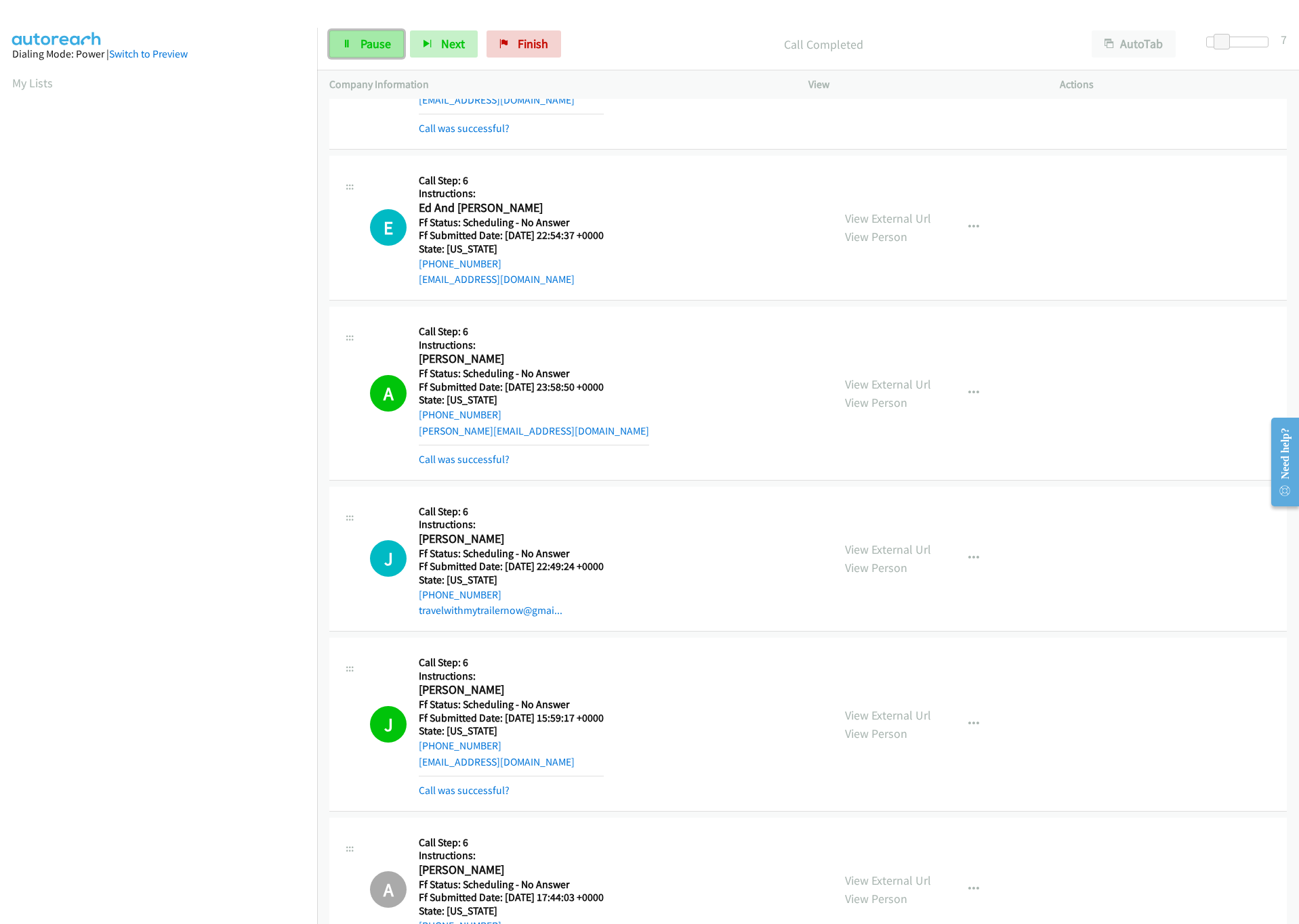
click at [359, 46] on link "Pause" at bounding box center [367, 44] width 75 height 27
click at [399, 59] on div "Start Calls Pause Next Finish Paused AutoTab AutoTab 7" at bounding box center [807, 44] width 981 height 52
click at [397, 53] on link "Start Calls" at bounding box center [378, 44] width 97 height 27
click at [348, 41] on icon at bounding box center [347, 45] width 10 height 10
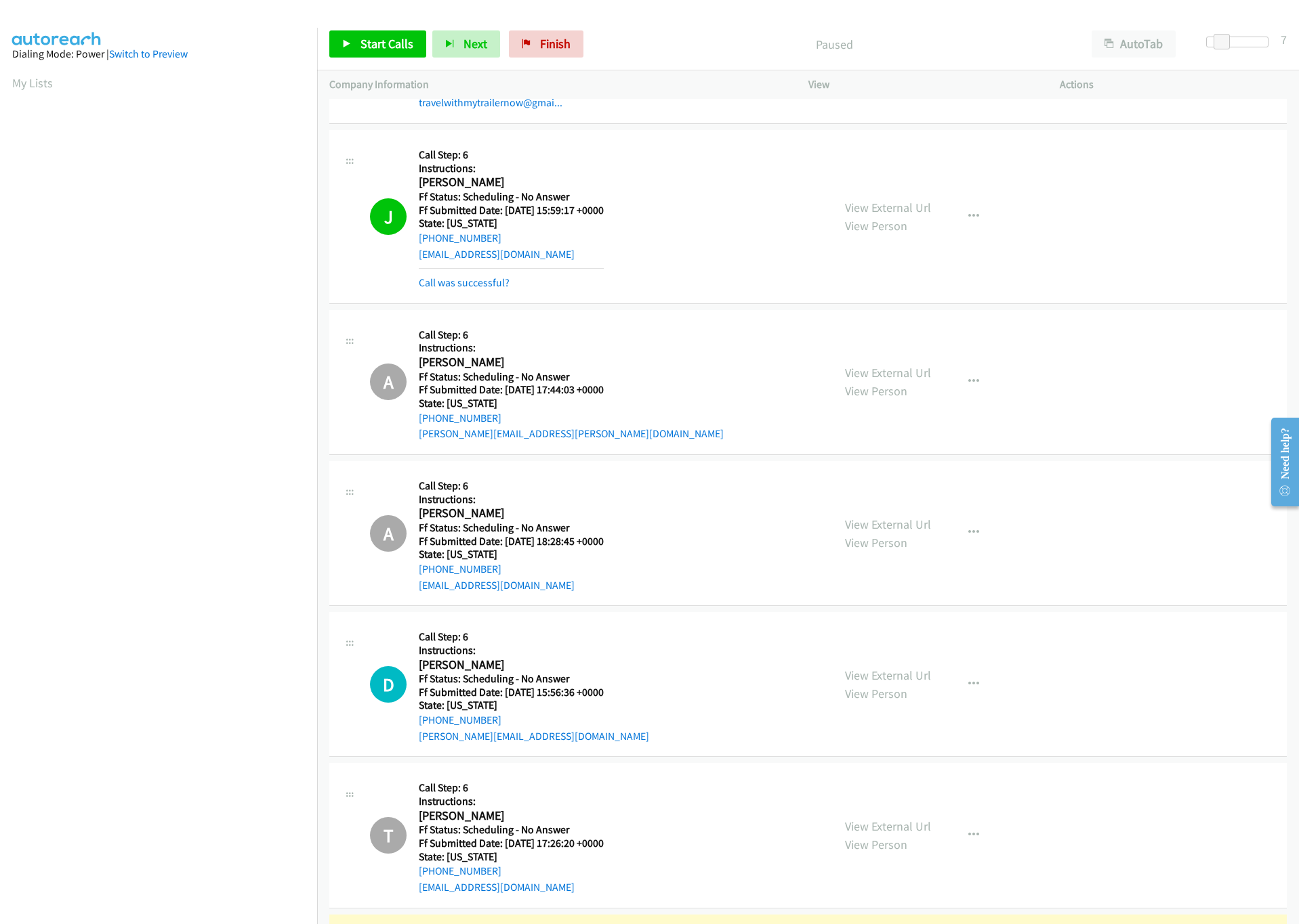
scroll to position [2937, 0]
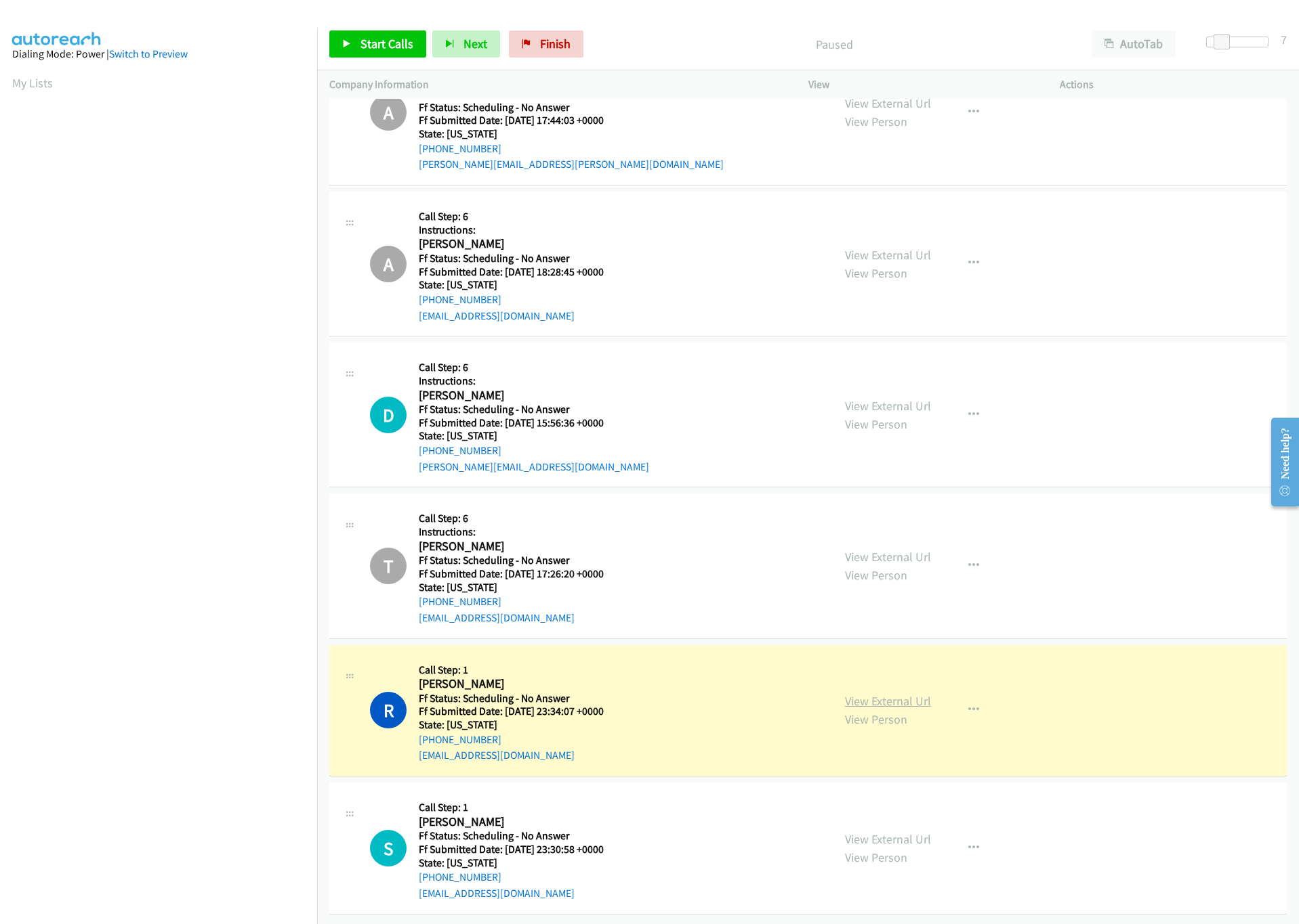
click at [897, 693] on link "View External Url" at bounding box center [888, 701] width 86 height 16
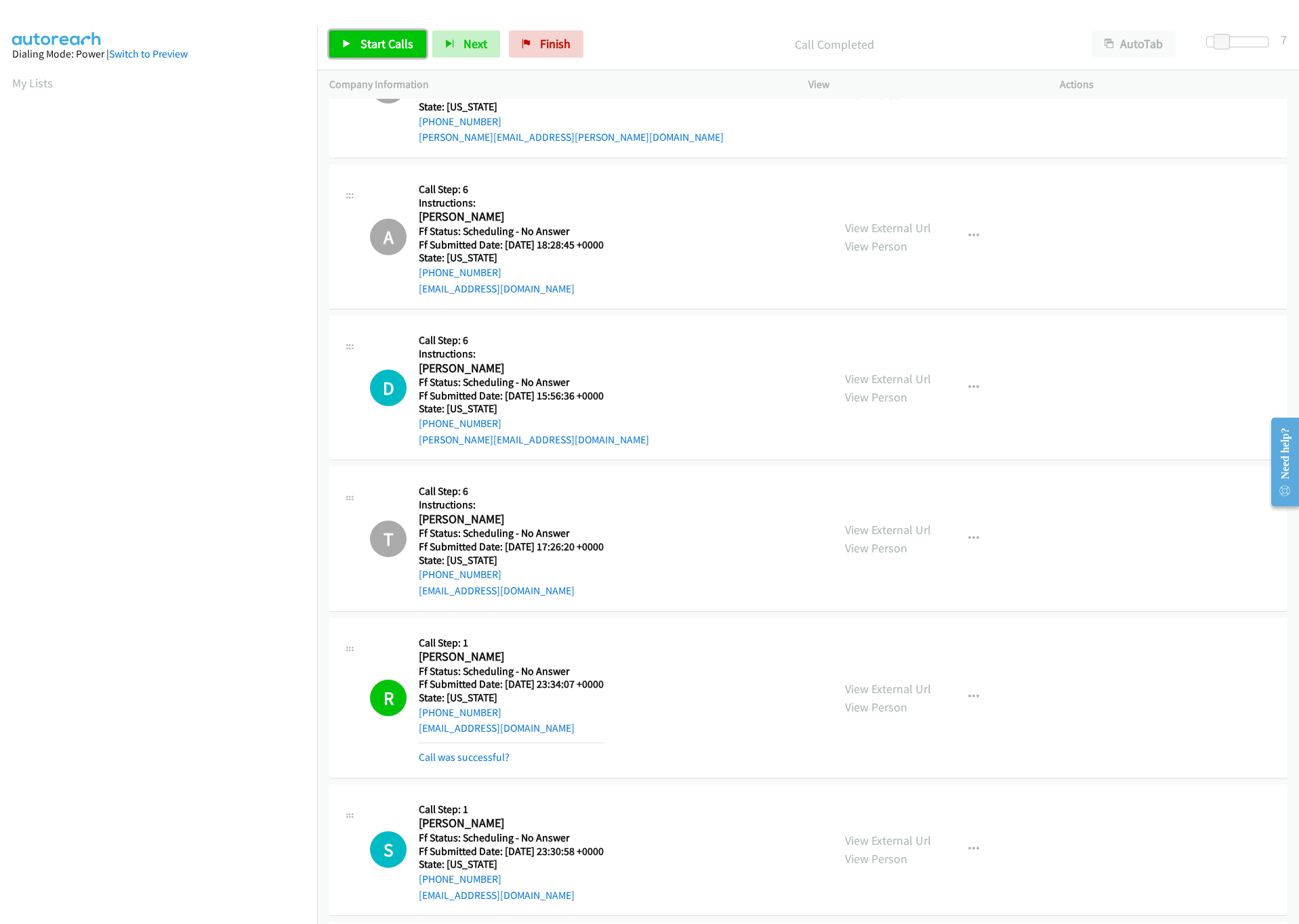
click at [373, 39] on span "Start Calls" at bounding box center [387, 44] width 53 height 16
click at [367, 51] on span "Pause" at bounding box center [376, 44] width 31 height 16
click at [350, 33] on link "Start Calls" at bounding box center [378, 44] width 97 height 27
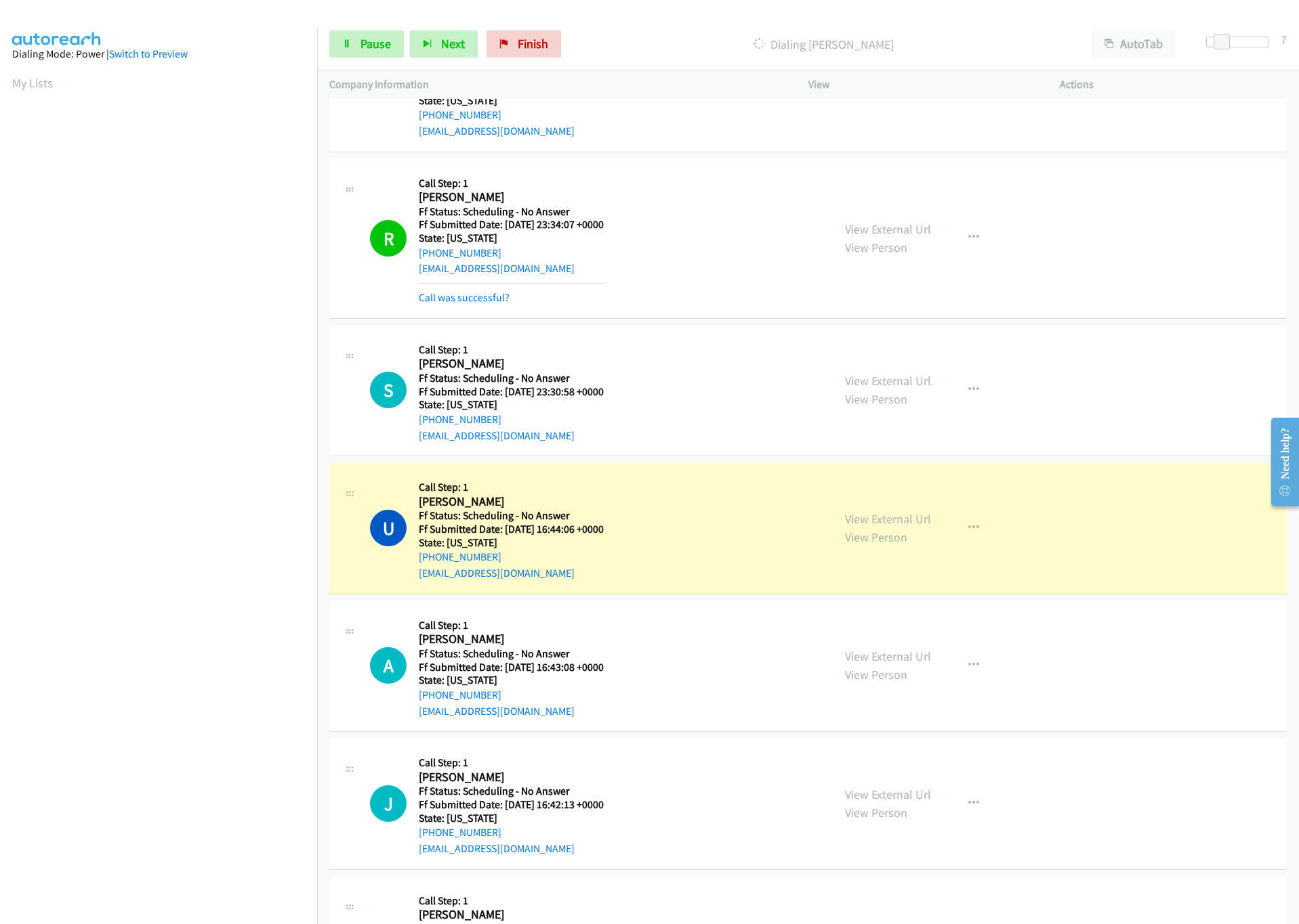
scroll to position [3547, 0]
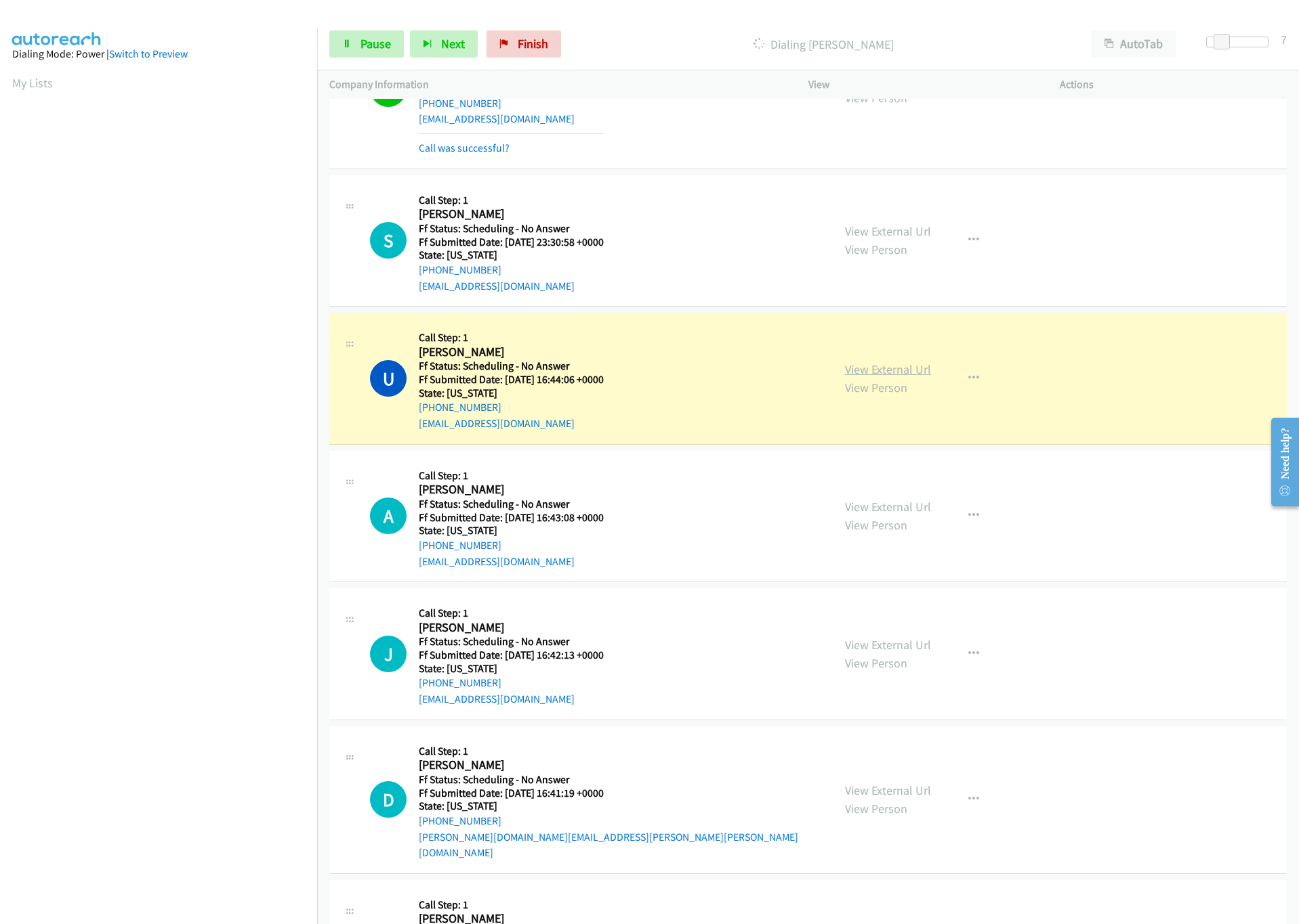
click at [903, 377] on link "View External Url" at bounding box center [888, 369] width 86 height 16
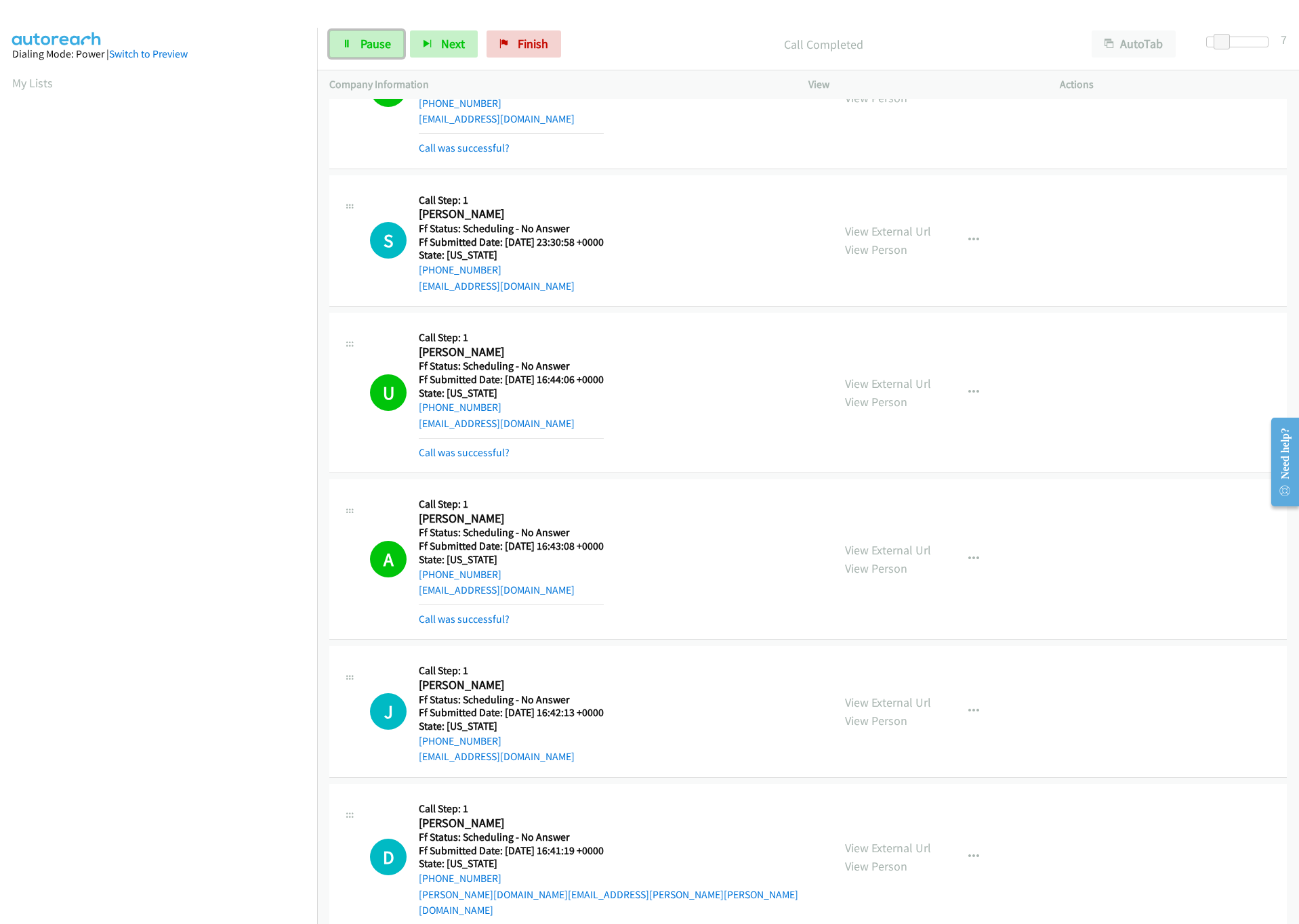
drag, startPoint x: 373, startPoint y: 52, endPoint x: 357, endPoint y: 61, distance: 18.4
click at [373, 51] on link "Pause" at bounding box center [367, 44] width 75 height 27
click at [390, 51] on span "Start Calls" at bounding box center [387, 44] width 53 height 16
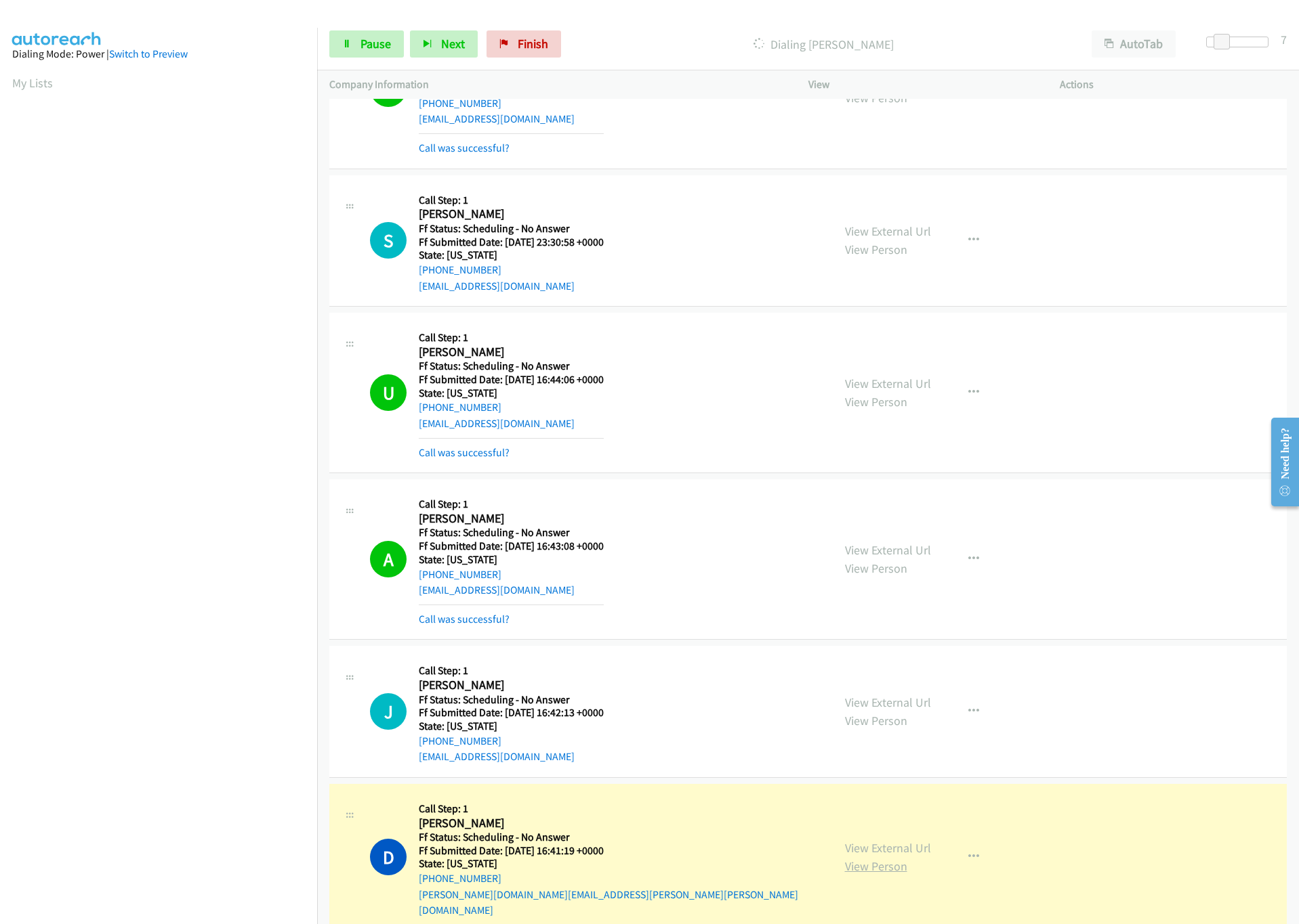
click at [875, 867] on link "View Person" at bounding box center [876, 866] width 63 height 16
click at [908, 854] on link "View External Url" at bounding box center [888, 848] width 86 height 16
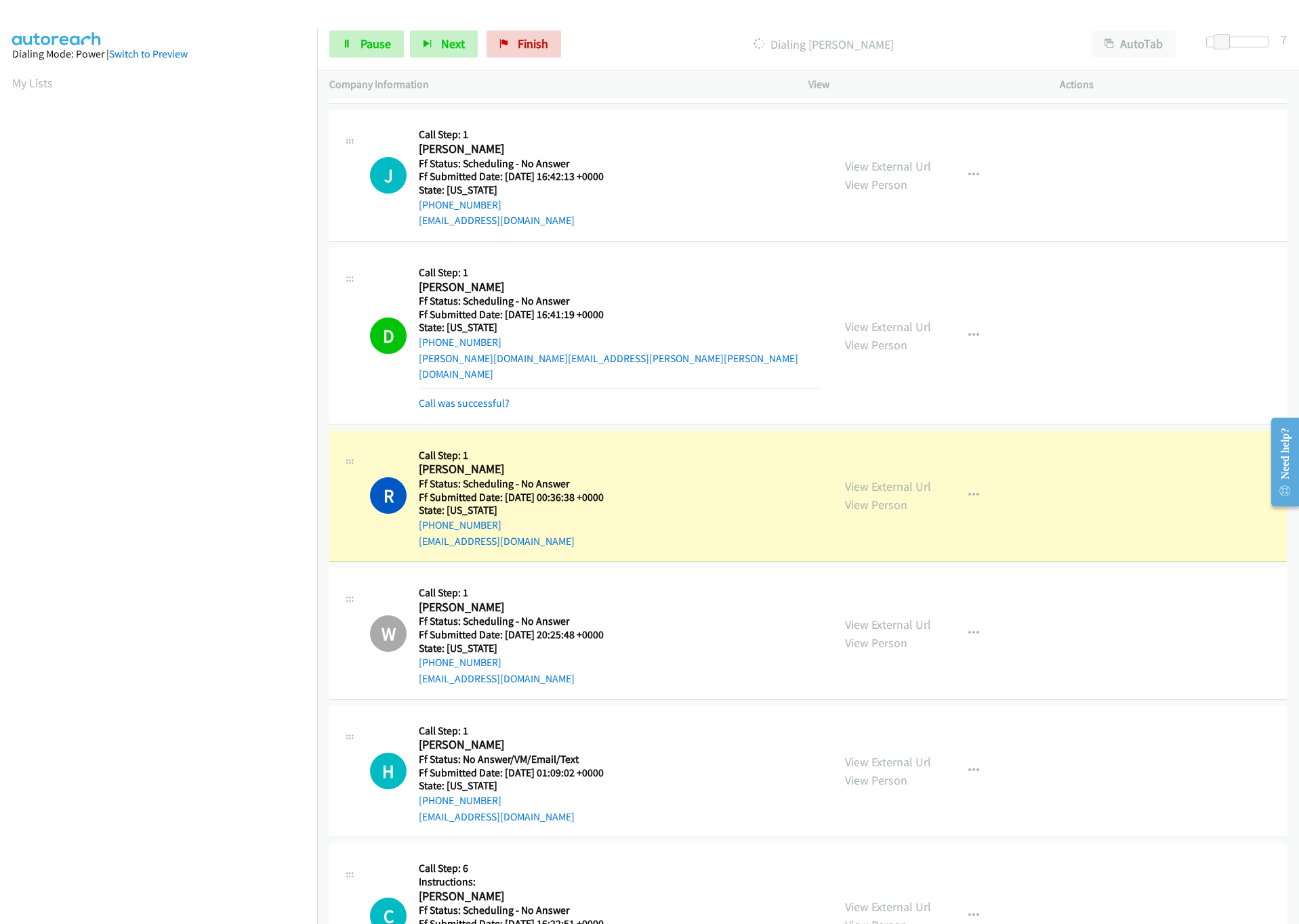
scroll to position [4156, 0]
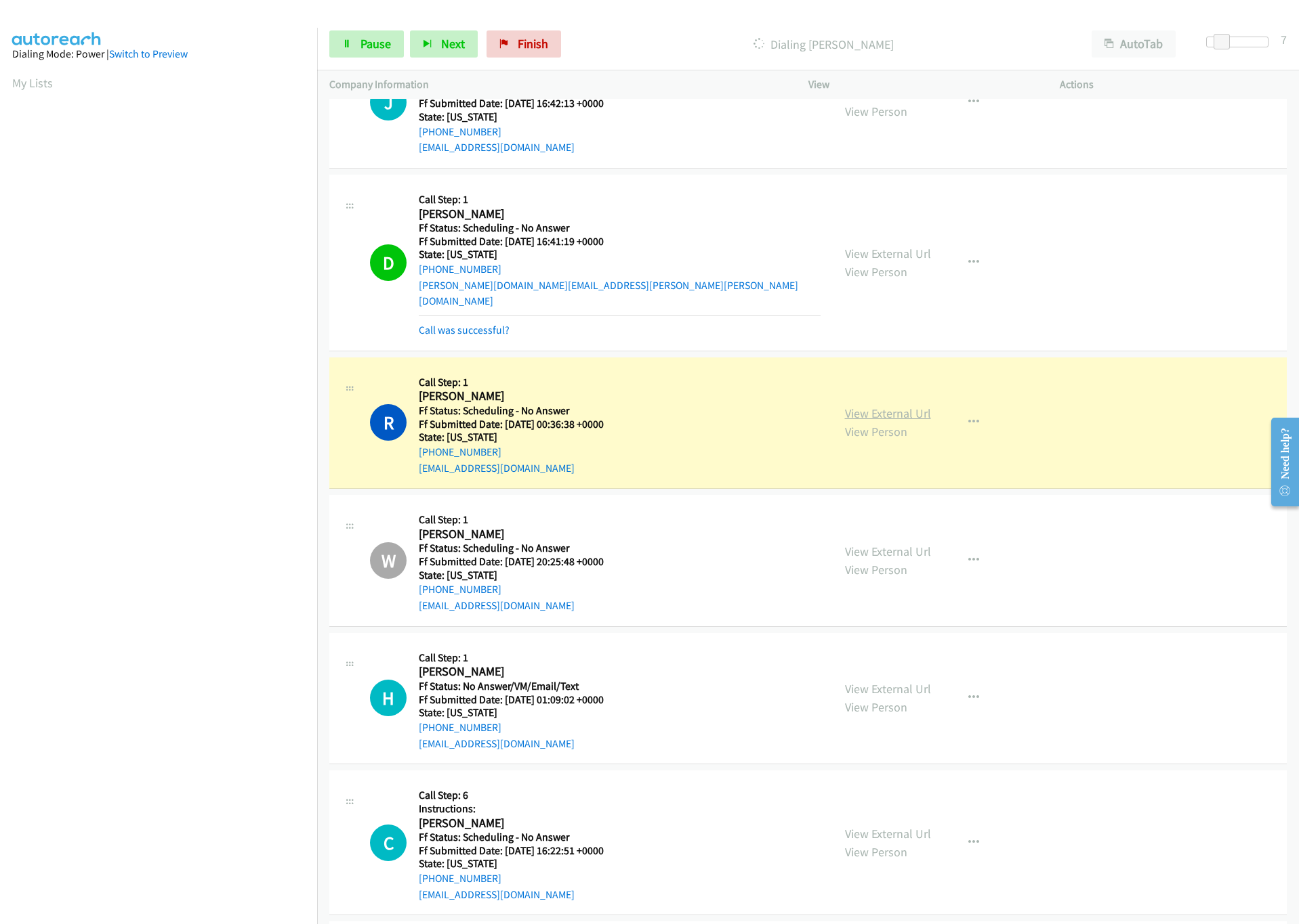
click at [885, 410] on link "View External Url" at bounding box center [888, 413] width 86 height 16
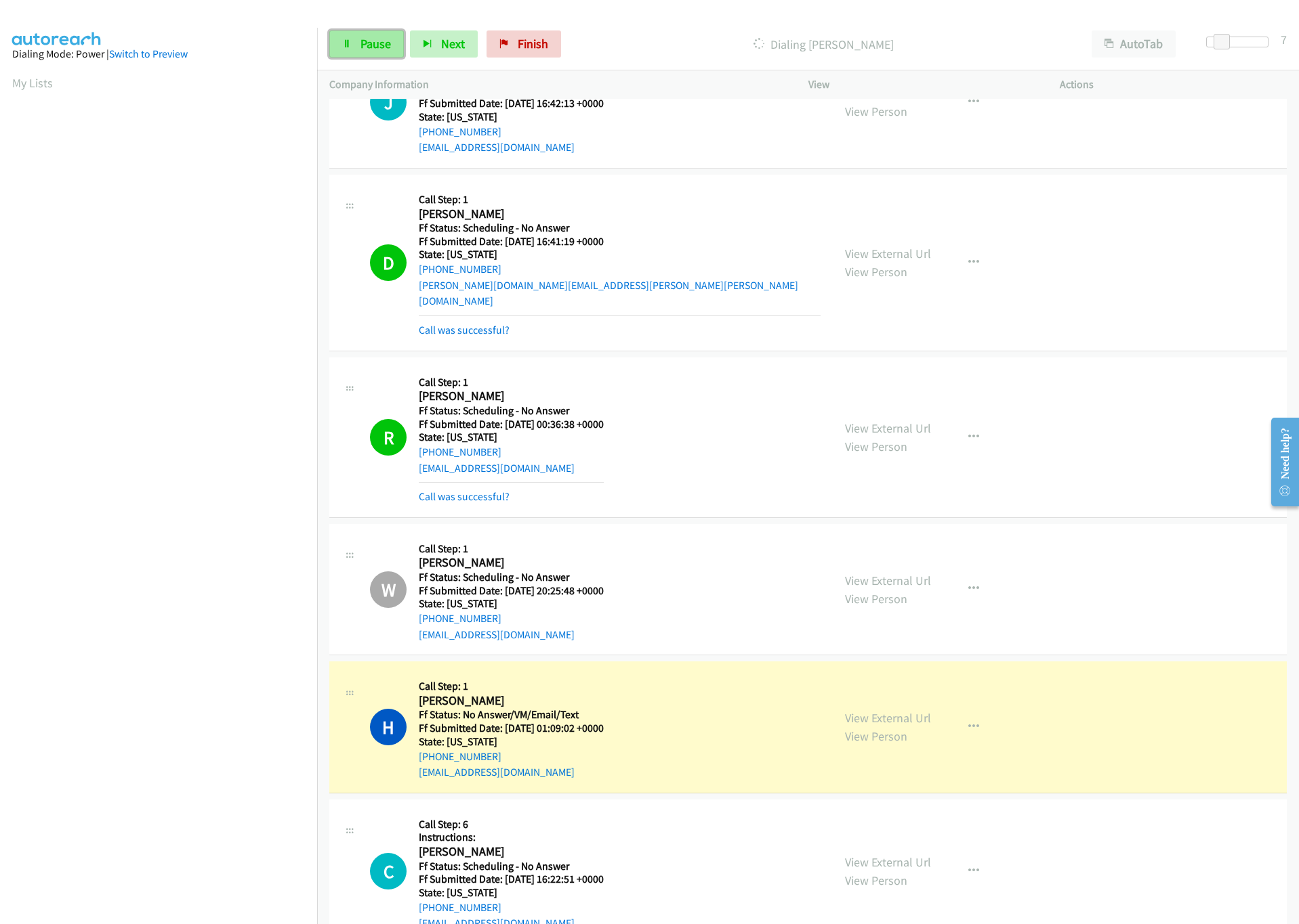
click at [371, 48] on span "Pause" at bounding box center [376, 44] width 31 height 16
click at [903, 724] on link "View External Url" at bounding box center [888, 718] width 86 height 16
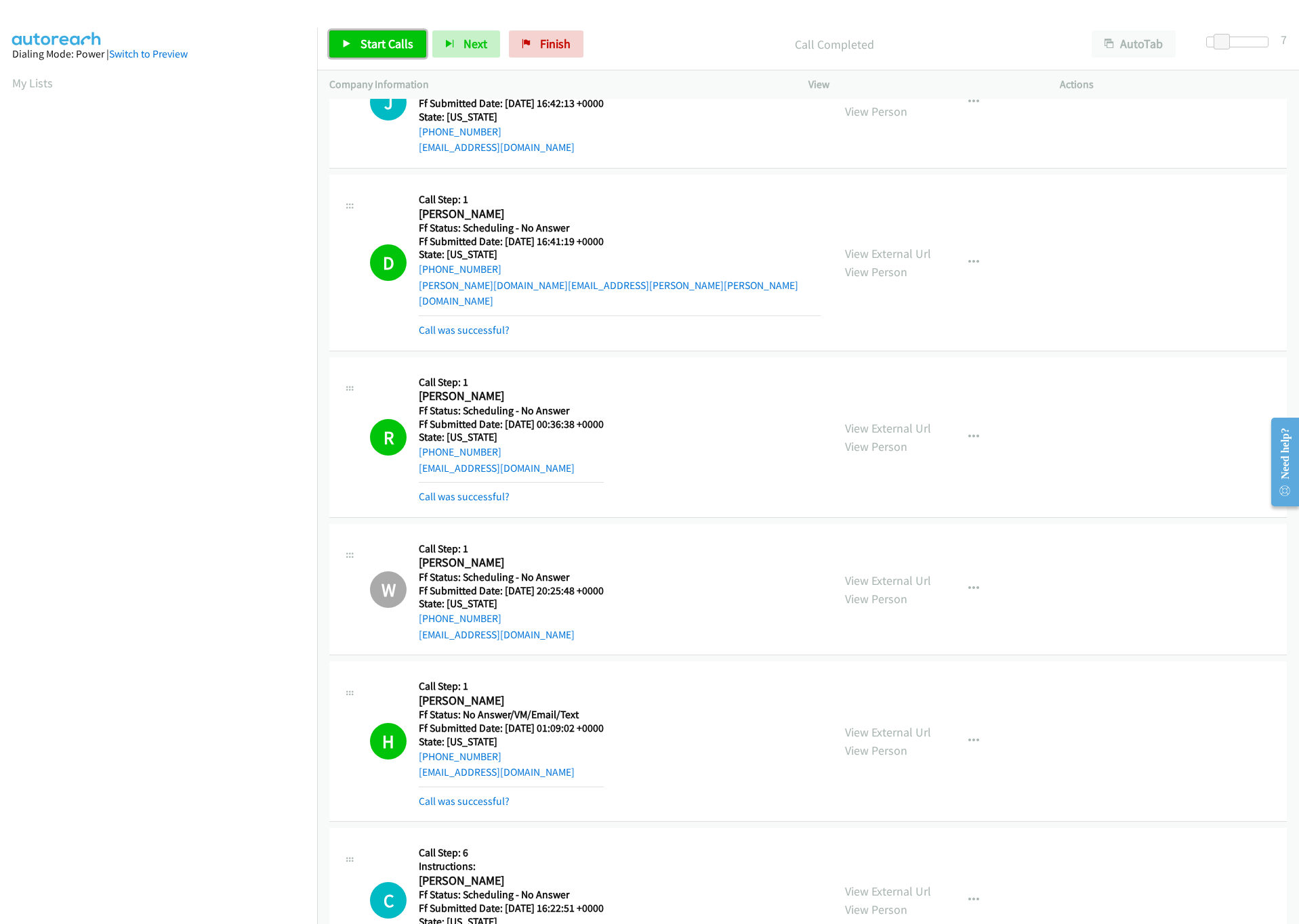
click at [412, 47] on link "Start Calls" at bounding box center [378, 44] width 97 height 27
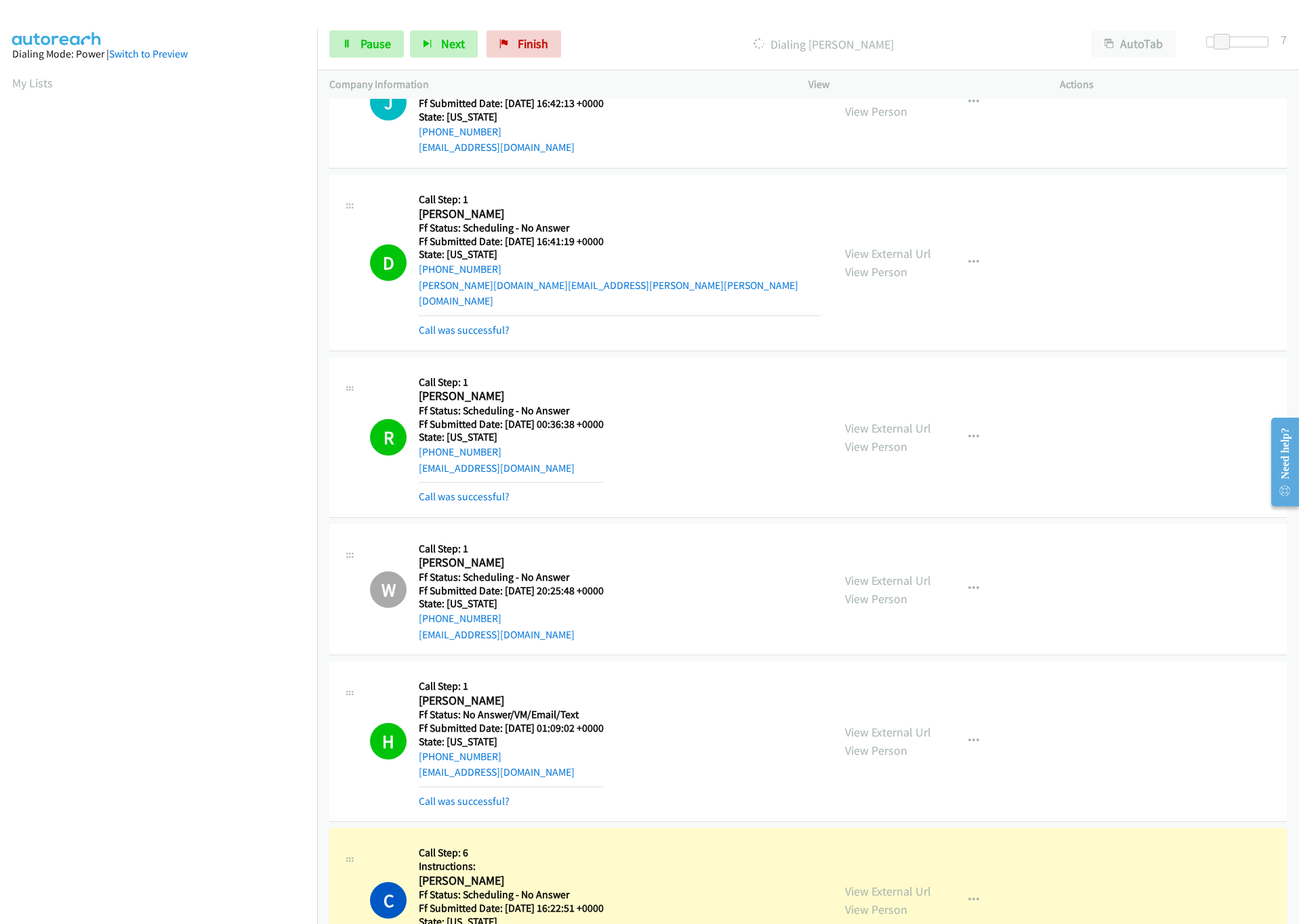
scroll to position [4360, 0]
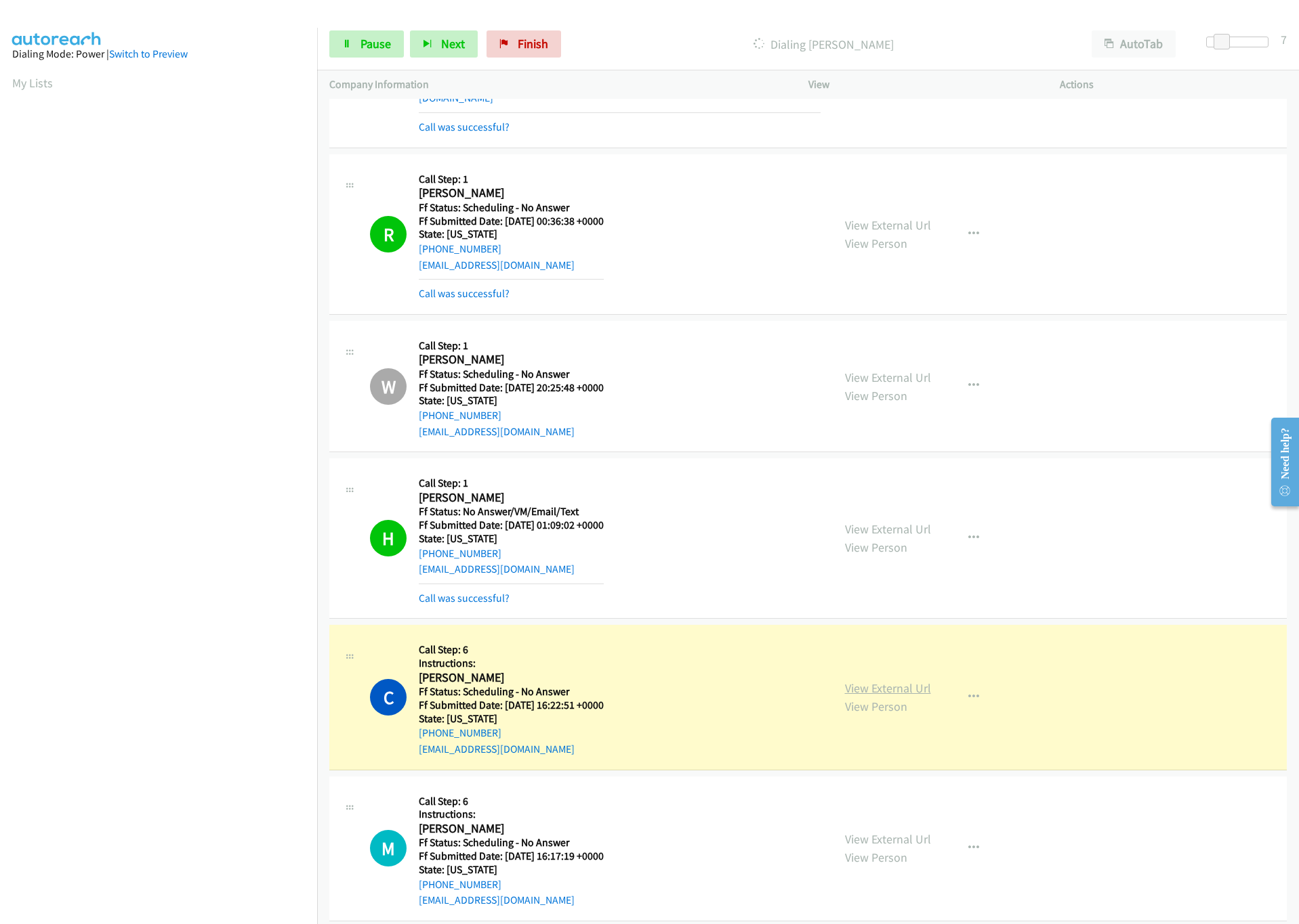
click at [864, 683] on link "View External Url" at bounding box center [888, 689] width 86 height 16
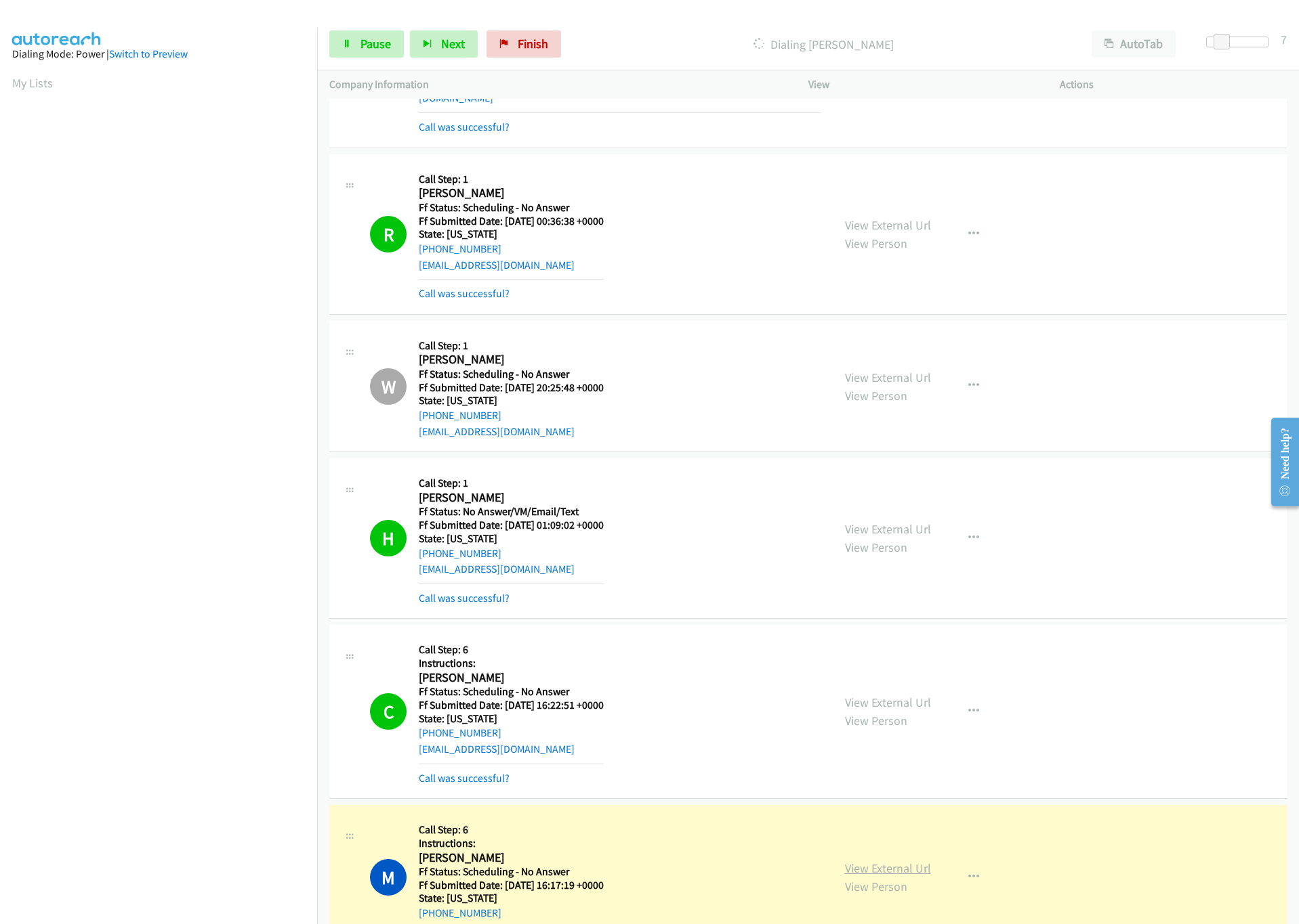
click at [871, 870] on link "View External Url" at bounding box center [888, 868] width 86 height 16
click at [372, 53] on link "Pause" at bounding box center [367, 44] width 75 height 27
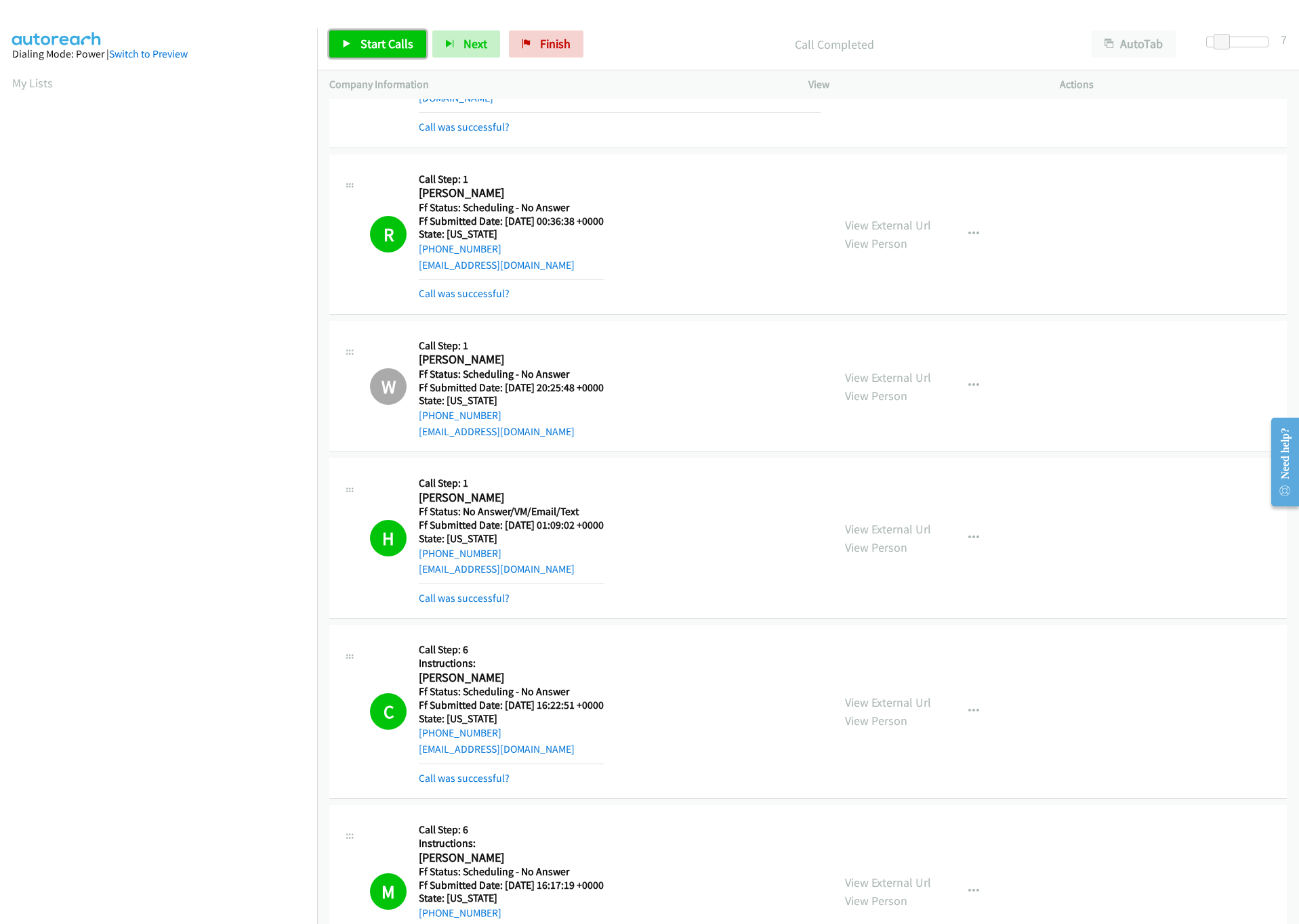
click at [381, 44] on span "Start Calls" at bounding box center [387, 44] width 53 height 16
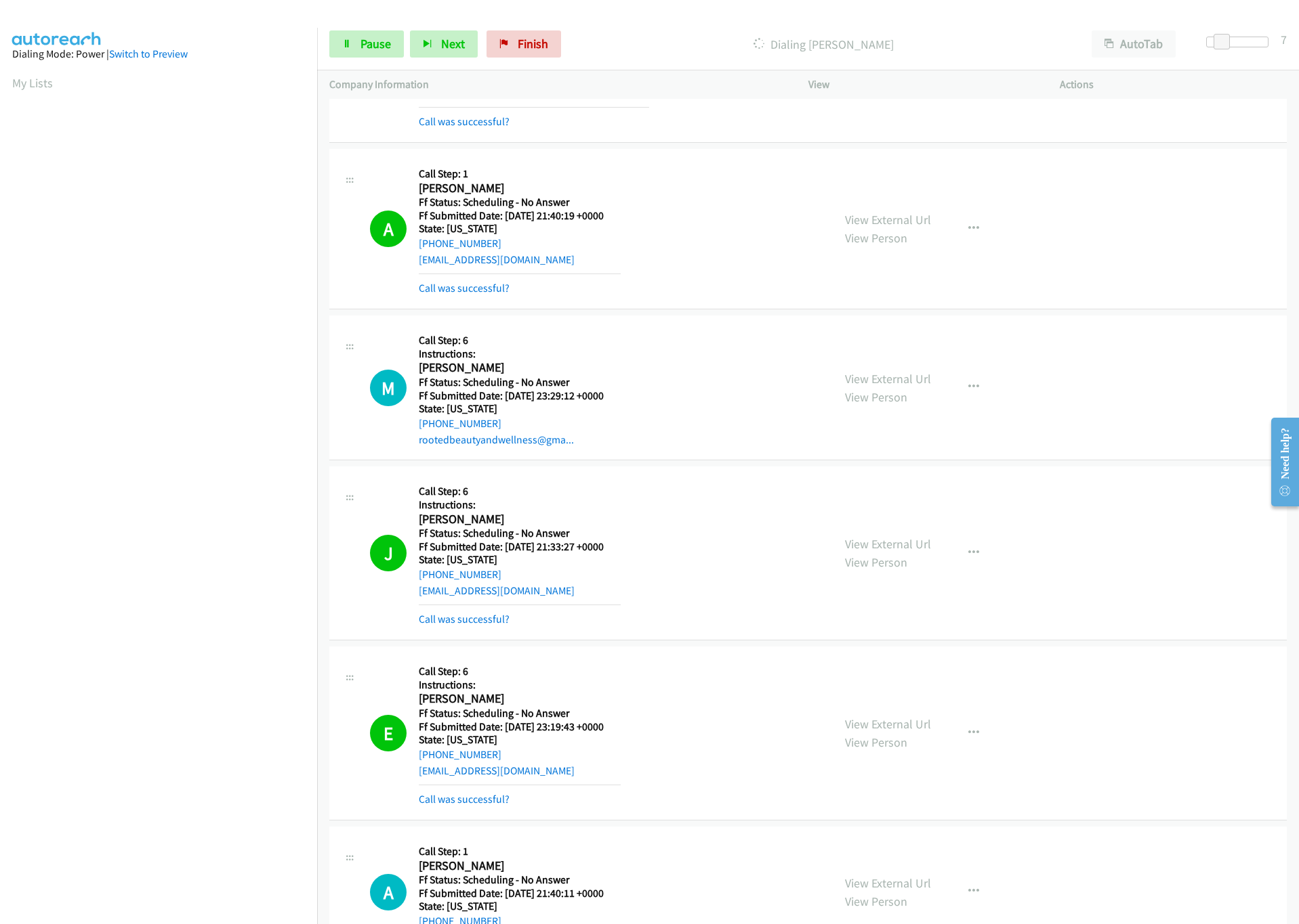
scroll to position [0, 0]
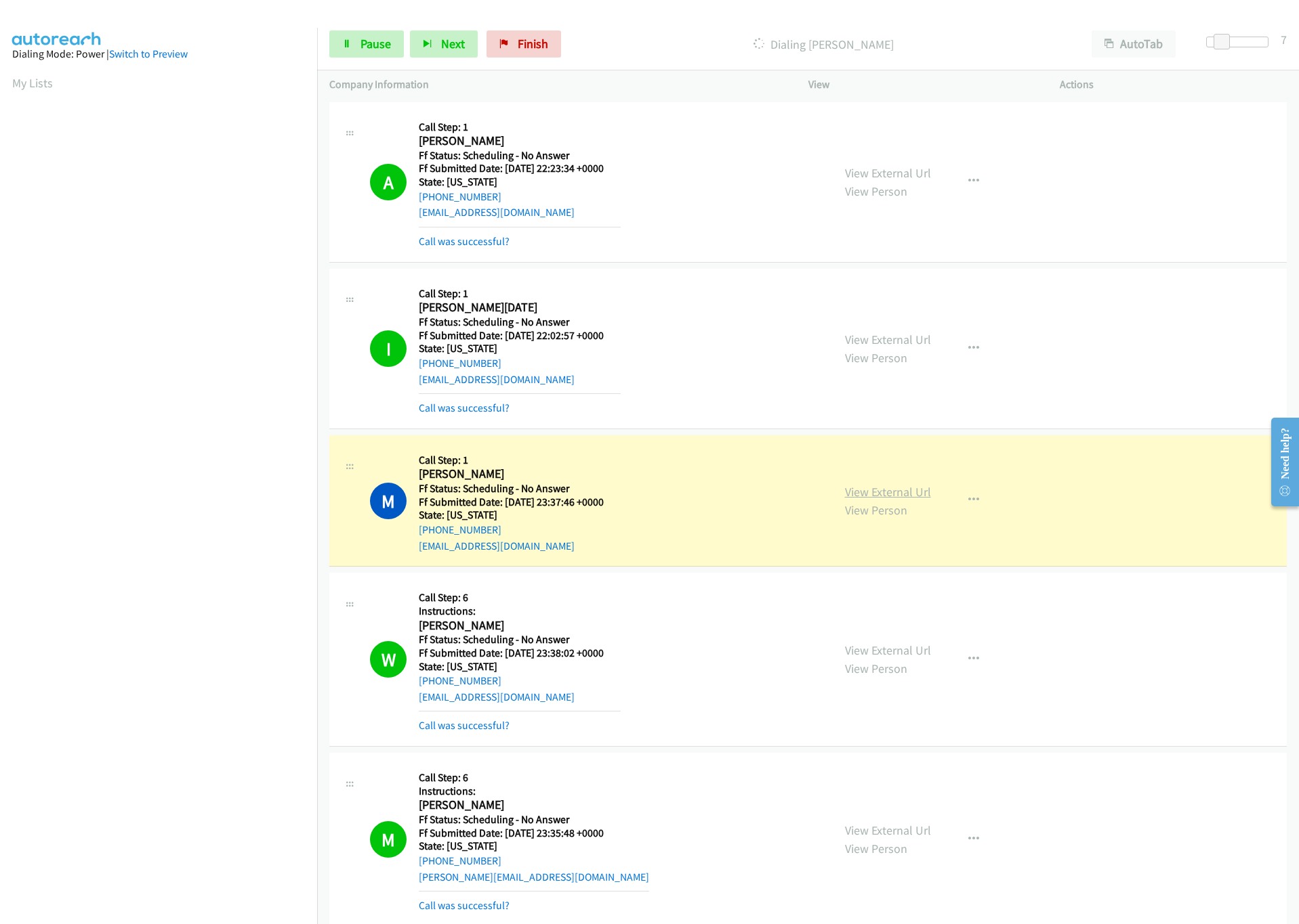
click at [895, 484] on link "View External Url" at bounding box center [888, 492] width 86 height 16
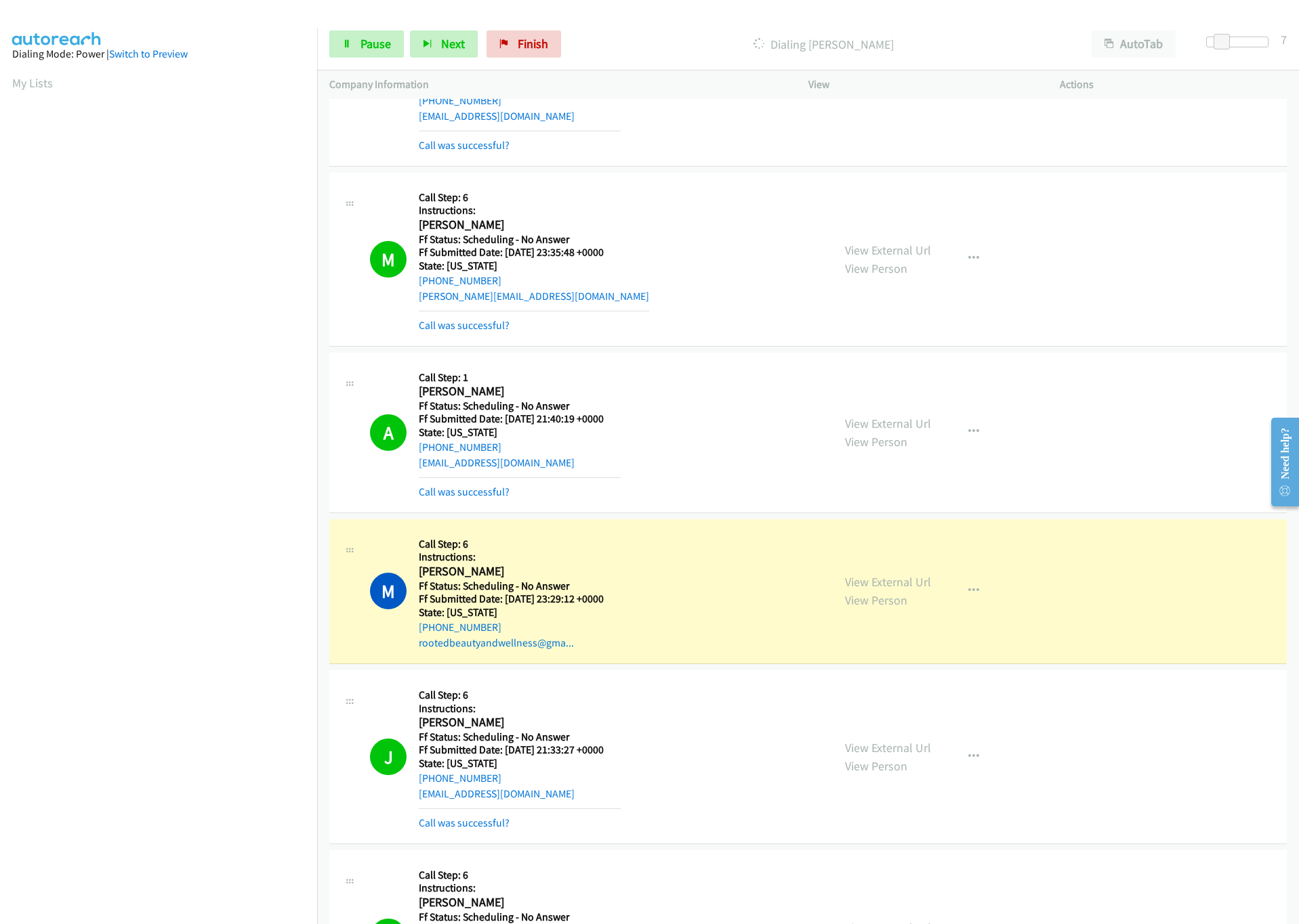
scroll to position [711, 0]
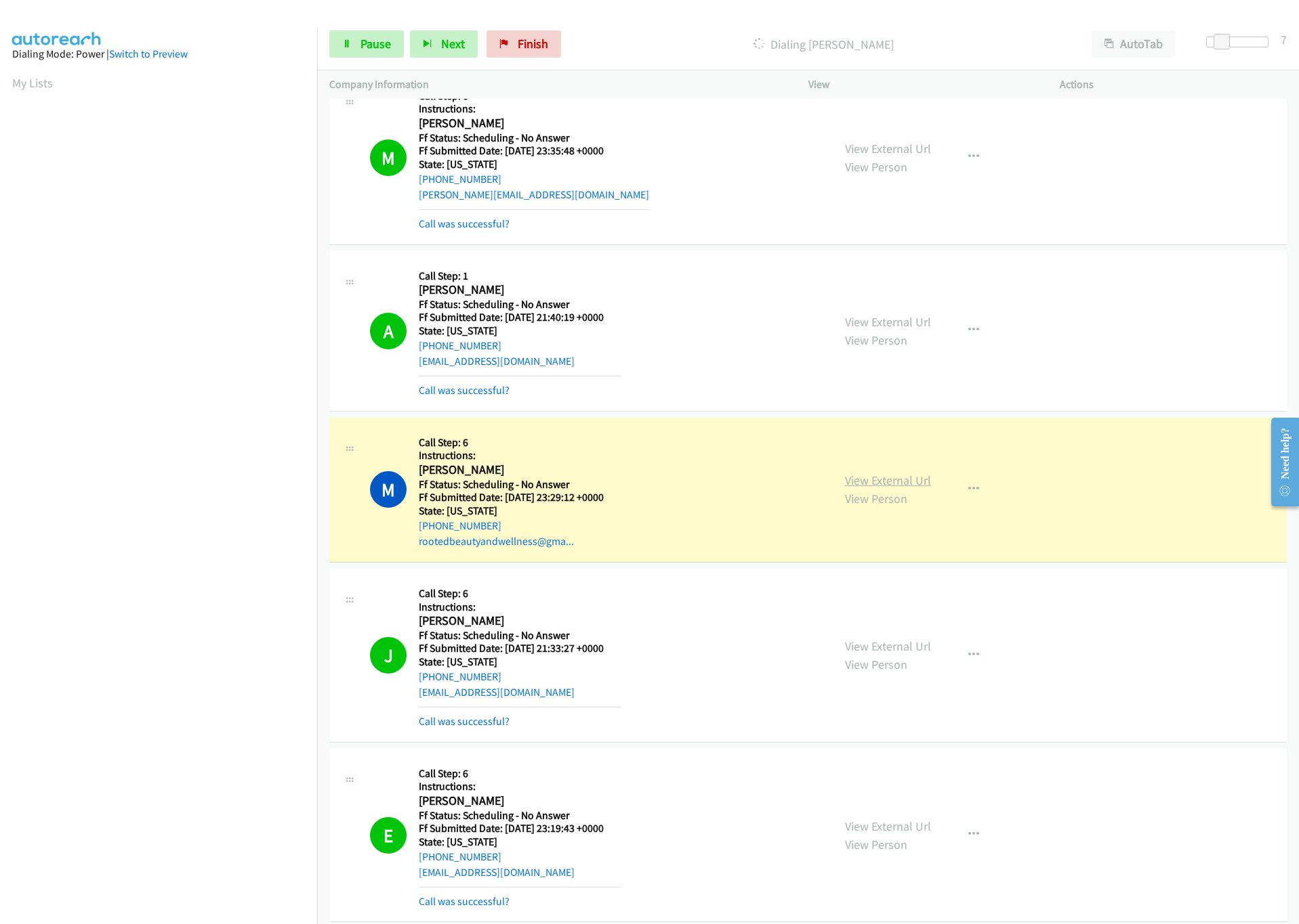
click at [902, 486] on link "View External Url" at bounding box center [888, 481] width 86 height 16
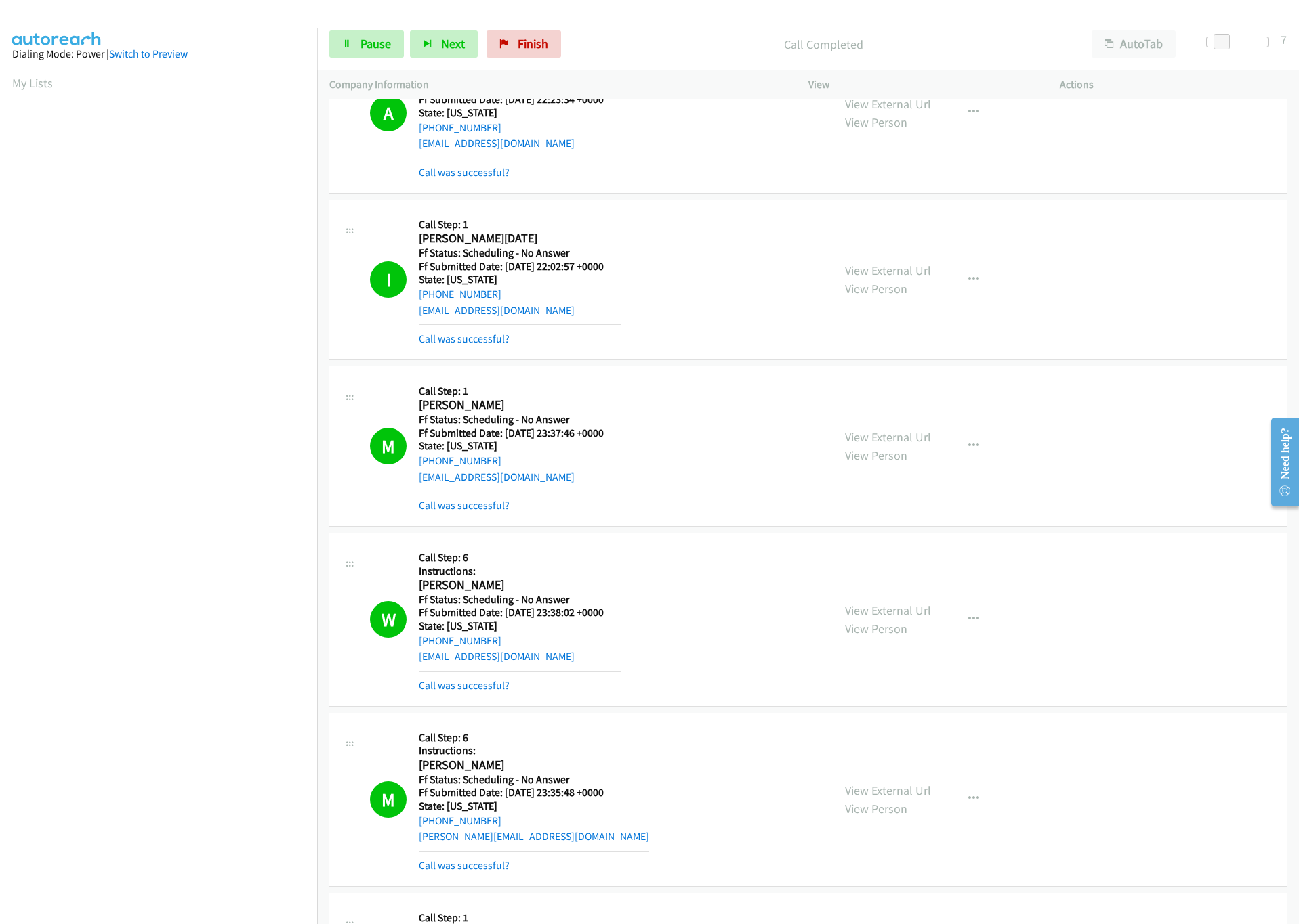
scroll to position [0, 0]
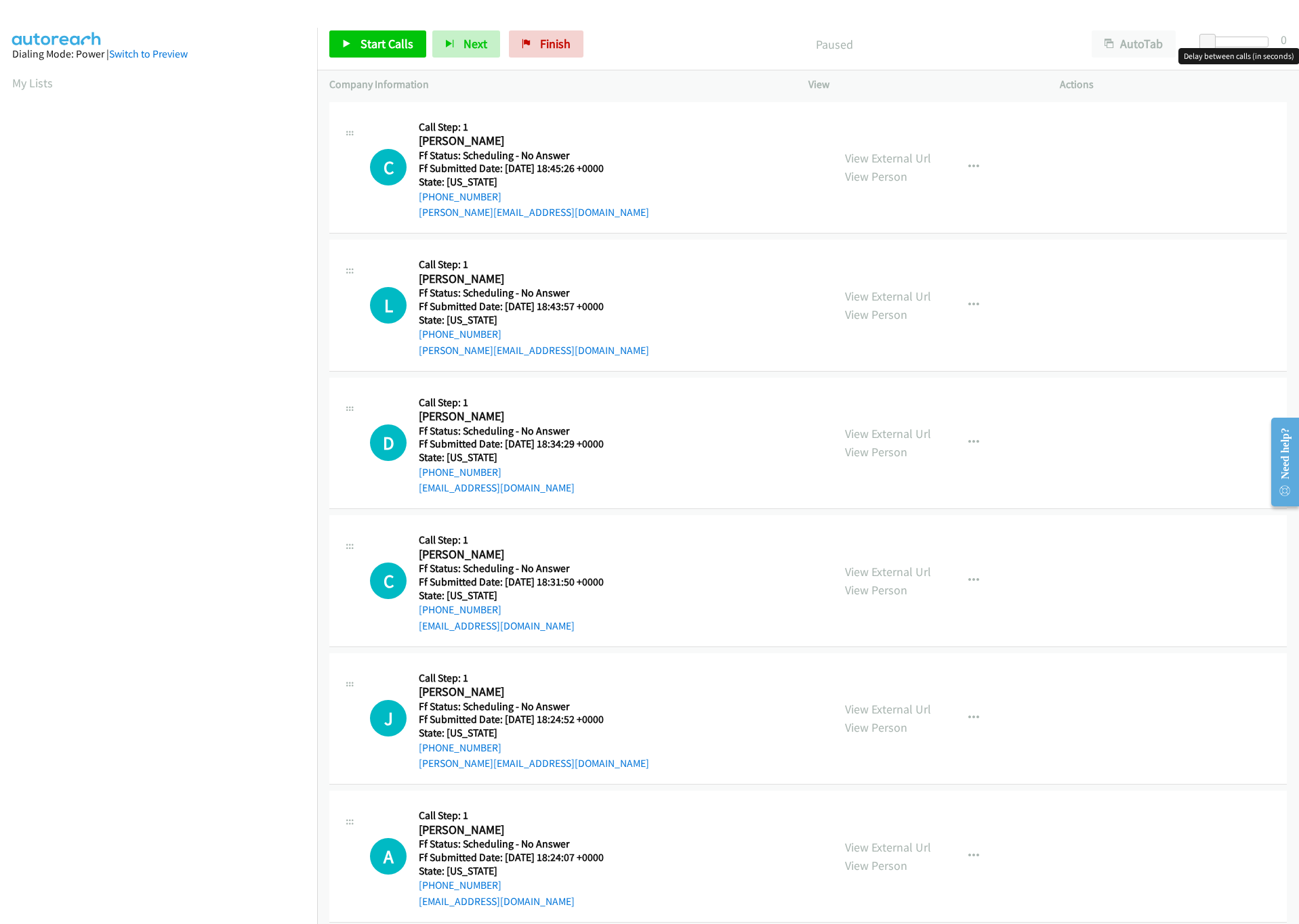
click at [1218, 41] on div at bounding box center [1237, 42] width 63 height 11
click at [383, 45] on span "Start Calls" at bounding box center [387, 44] width 53 height 16
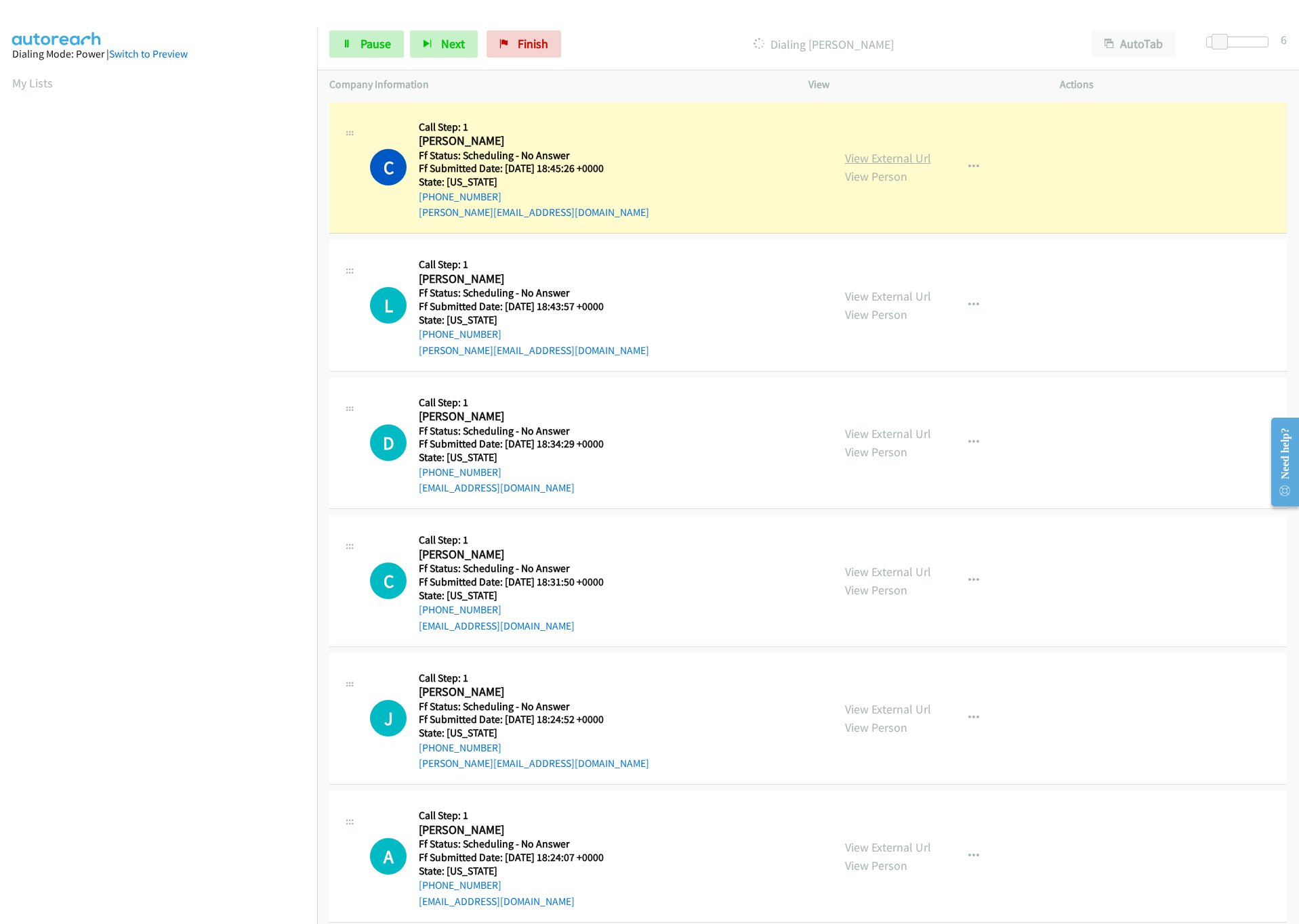
click at [899, 159] on link "View External Url" at bounding box center [888, 158] width 86 height 16
click at [387, 47] on span "Pause" at bounding box center [376, 44] width 31 height 16
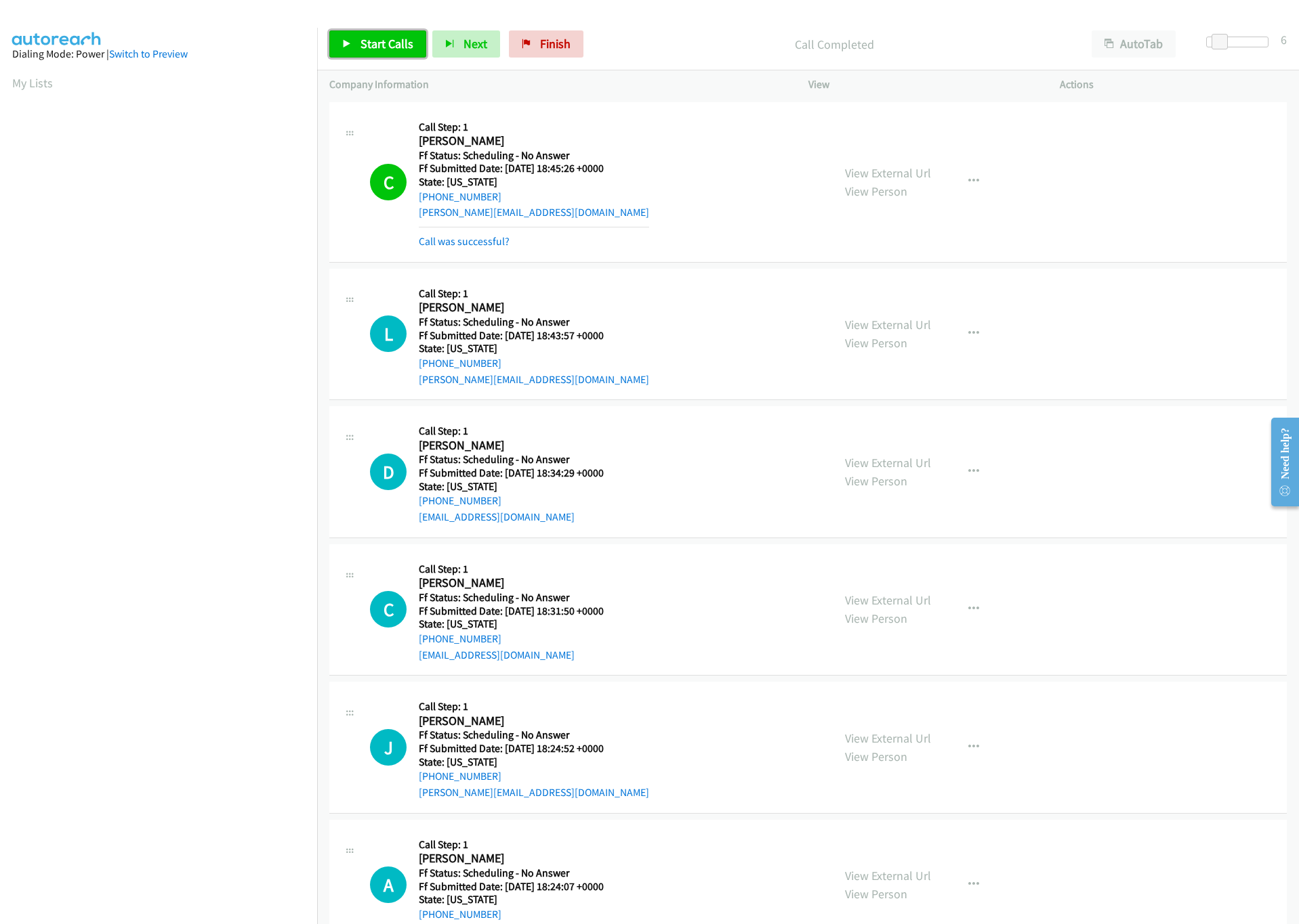
click at [350, 35] on link "Start Calls" at bounding box center [378, 44] width 97 height 27
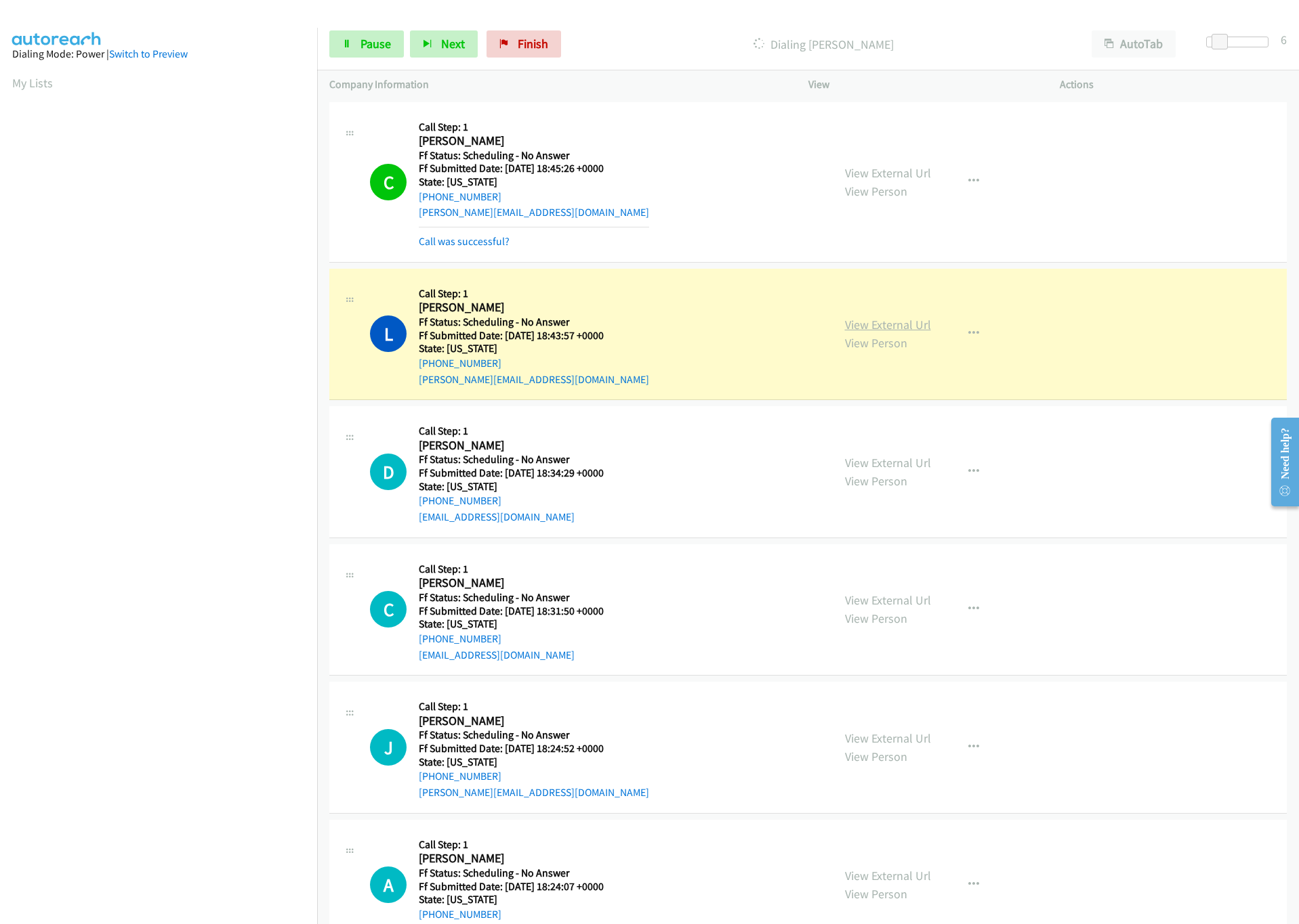
click at [885, 322] on link "View External Url" at bounding box center [888, 325] width 86 height 16
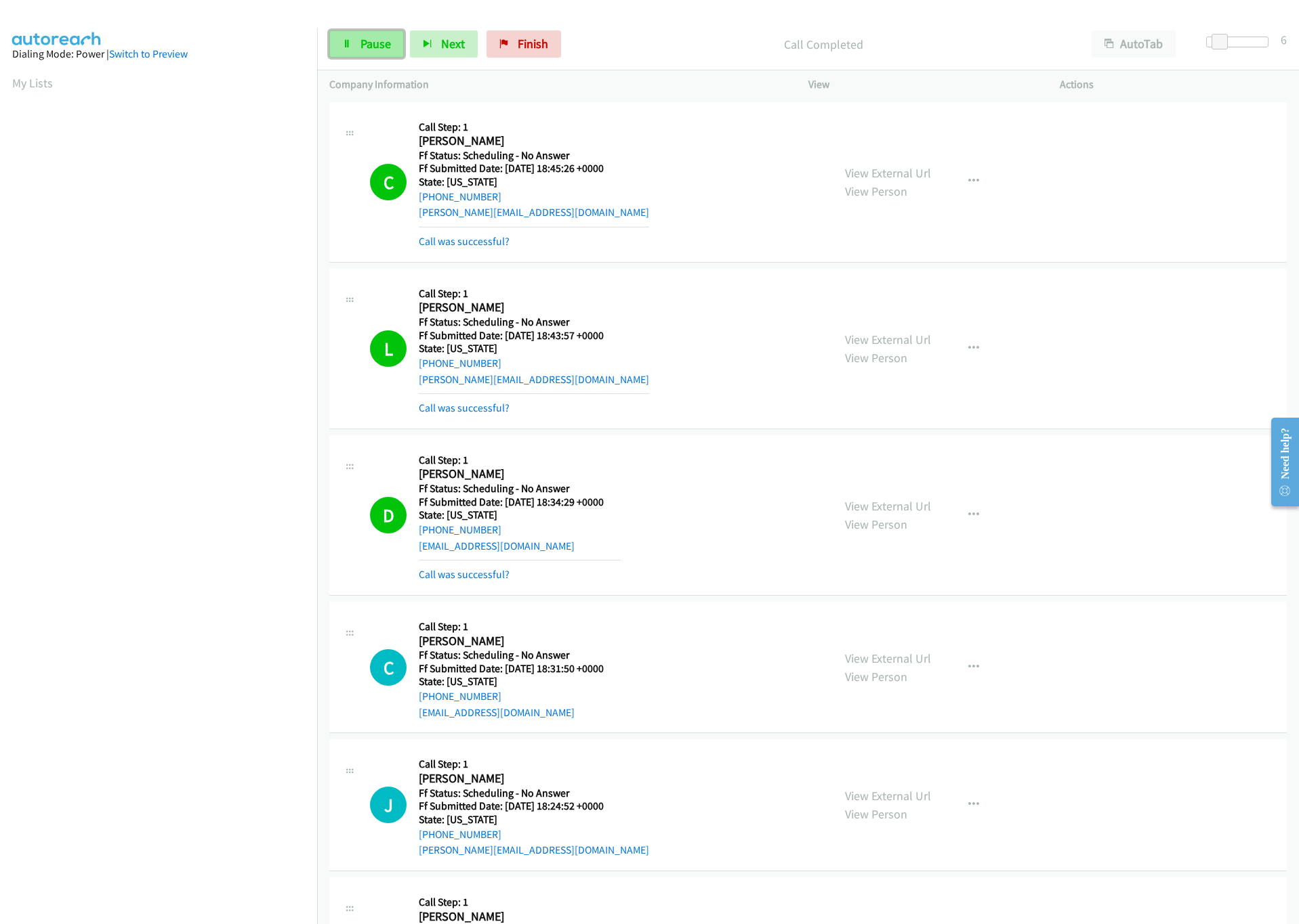
click at [371, 45] on span "Pause" at bounding box center [376, 44] width 31 height 16
